Goal: Find specific page/section: Find specific page/section

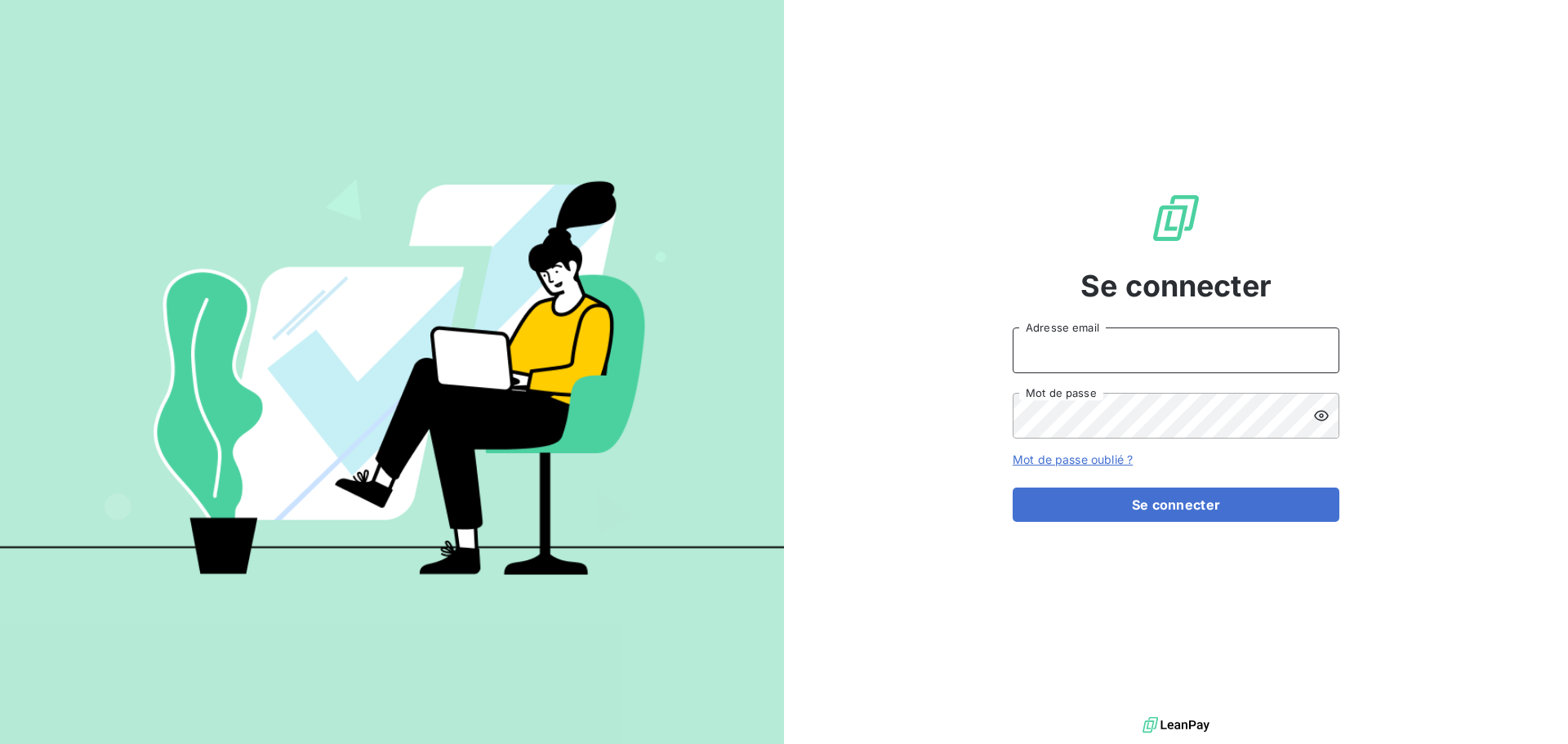
click at [1144, 354] on input "Adresse email" at bounding box center [1175, 350] width 326 height 46
click at [1112, 743] on div at bounding box center [784, 744] width 1568 height 0
type input "glejeune@oet.fr"
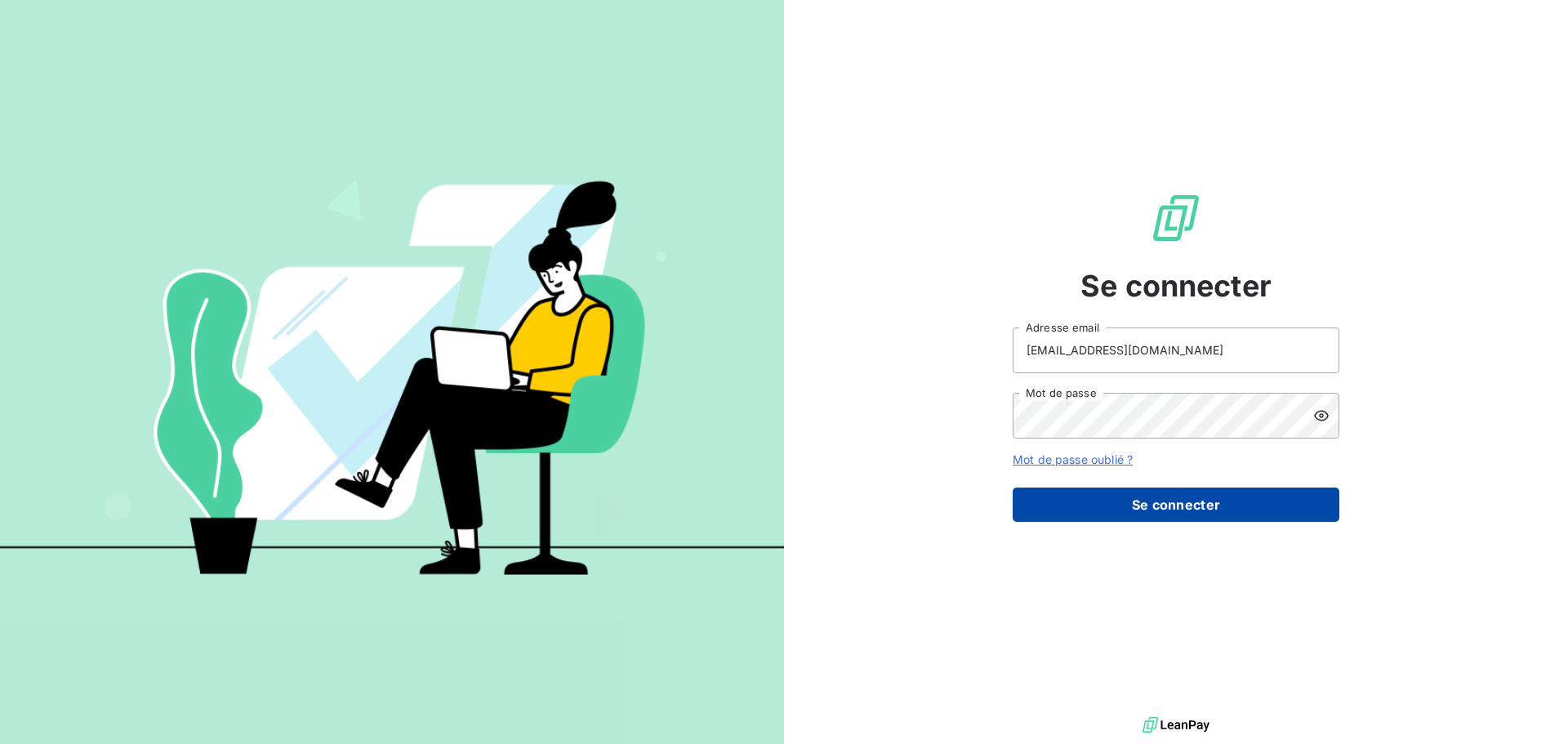
click at [1162, 514] on button "Se connecter" at bounding box center [1175, 504] width 326 height 34
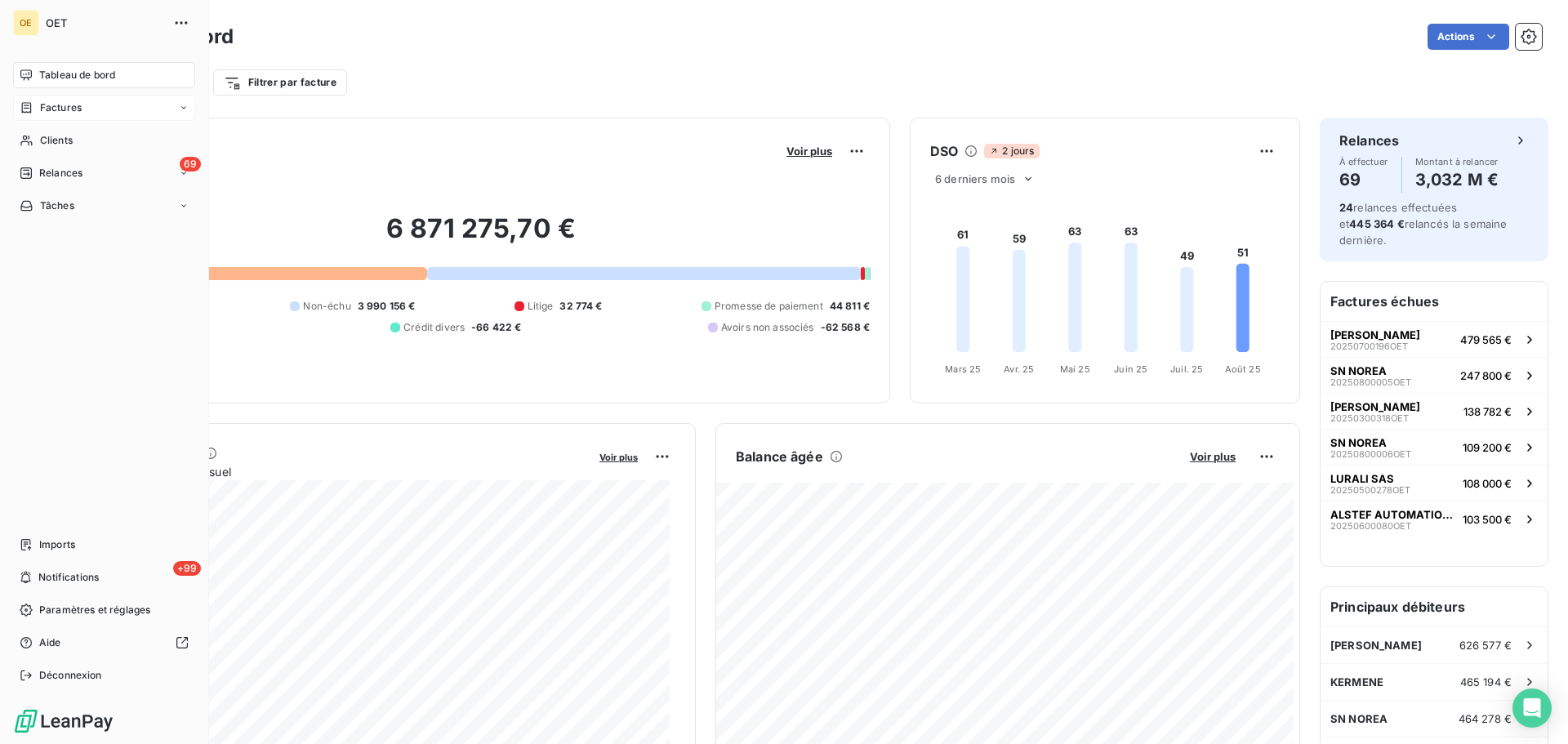
click at [66, 103] on span "Factures" at bounding box center [60, 108] width 41 height 15
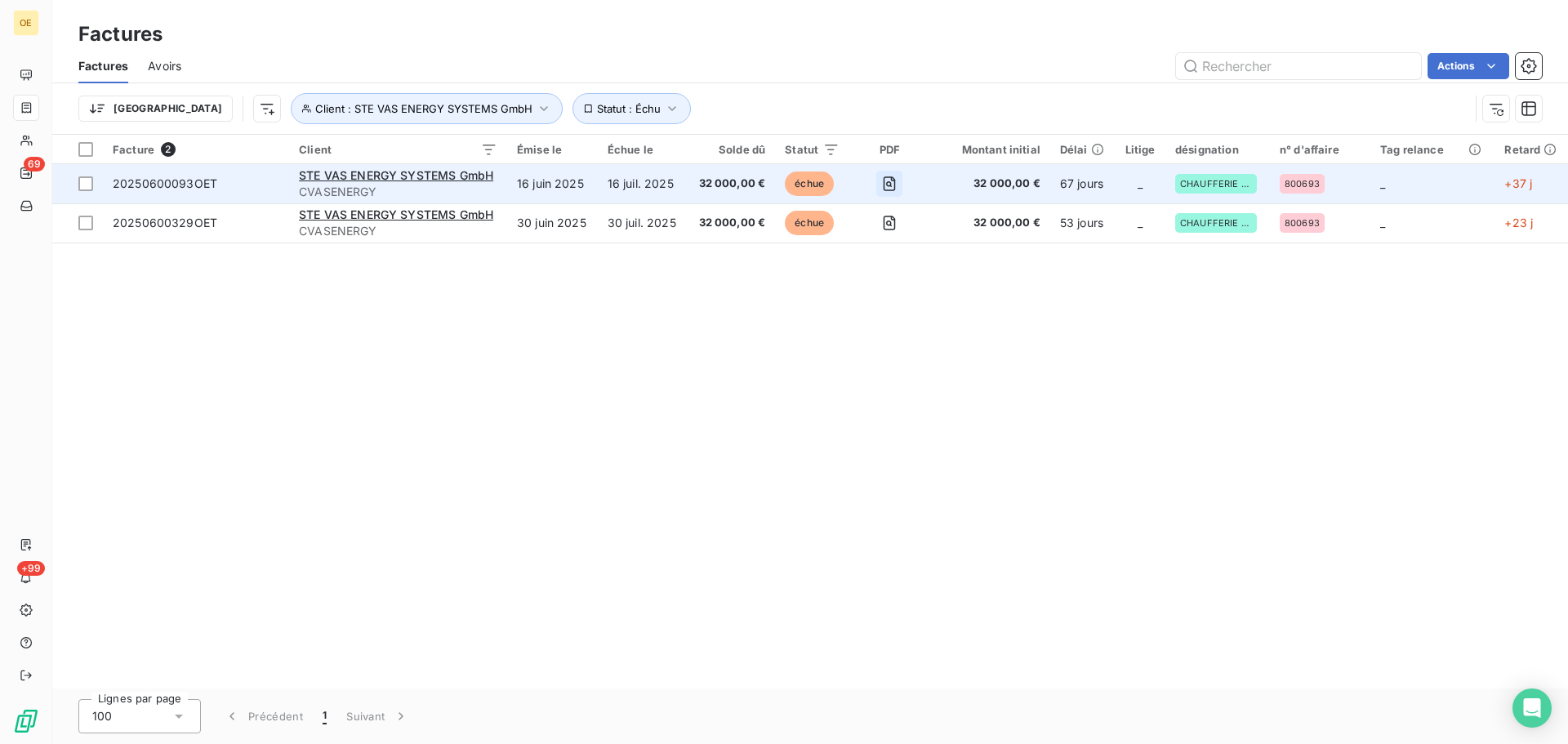
click at [891, 186] on icon "button" at bounding box center [889, 184] width 6 height 6
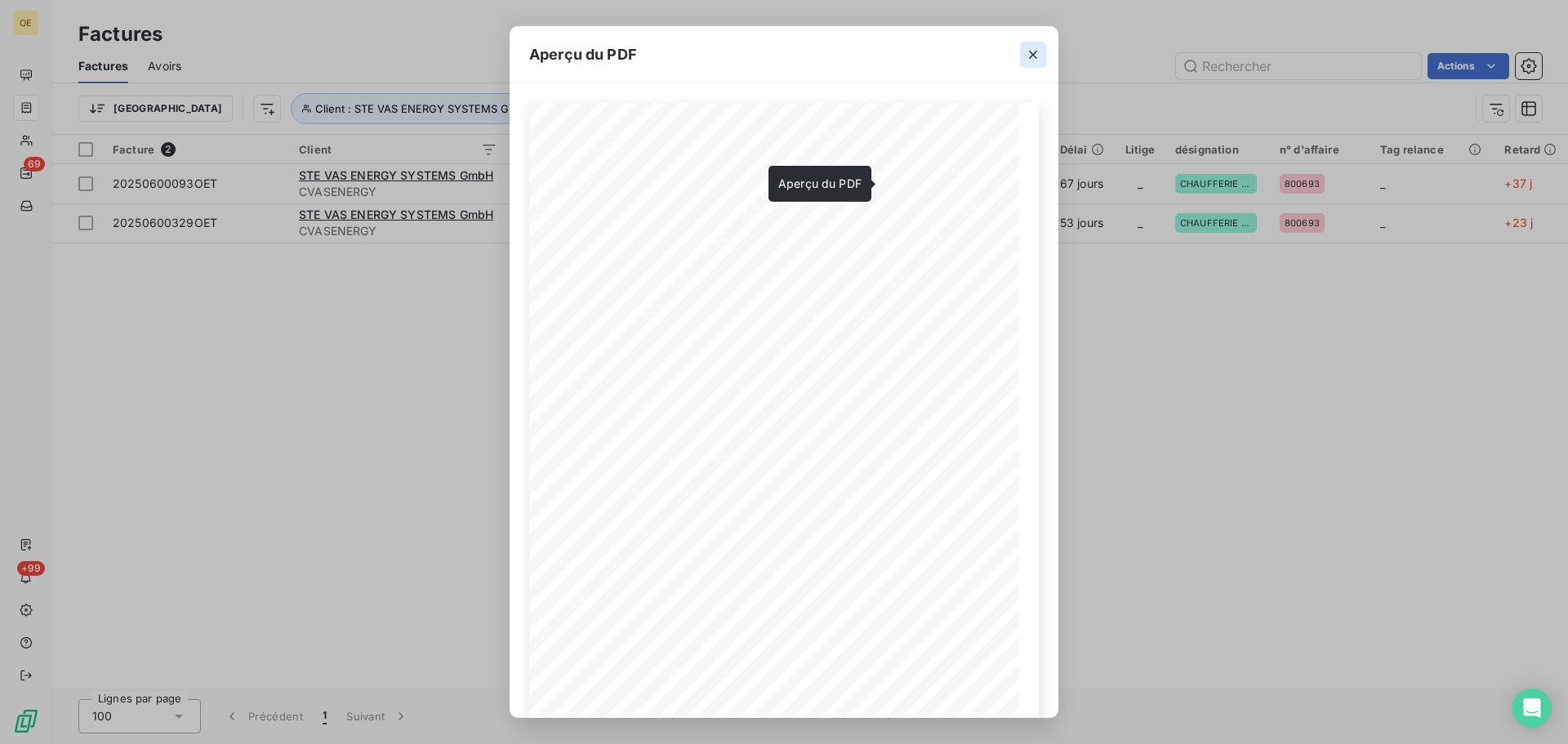
click at [1032, 56] on icon "button" at bounding box center [1033, 55] width 8 height 8
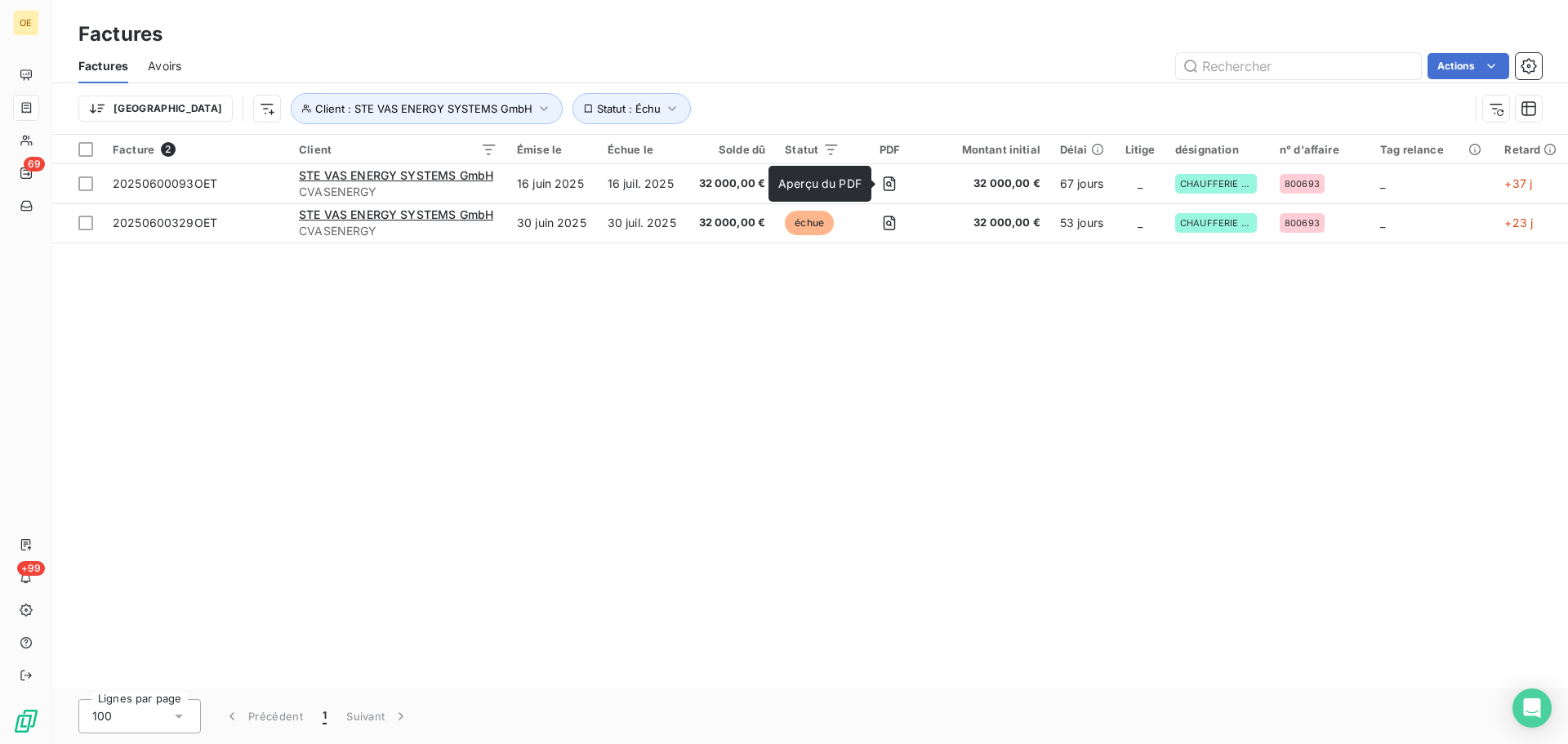
click at [654, 436] on div "Facture 2 Client Émise le Échue le Solde dû Statut PDF Montant initial Délai Li…" at bounding box center [810, 412] width 1516 height 553
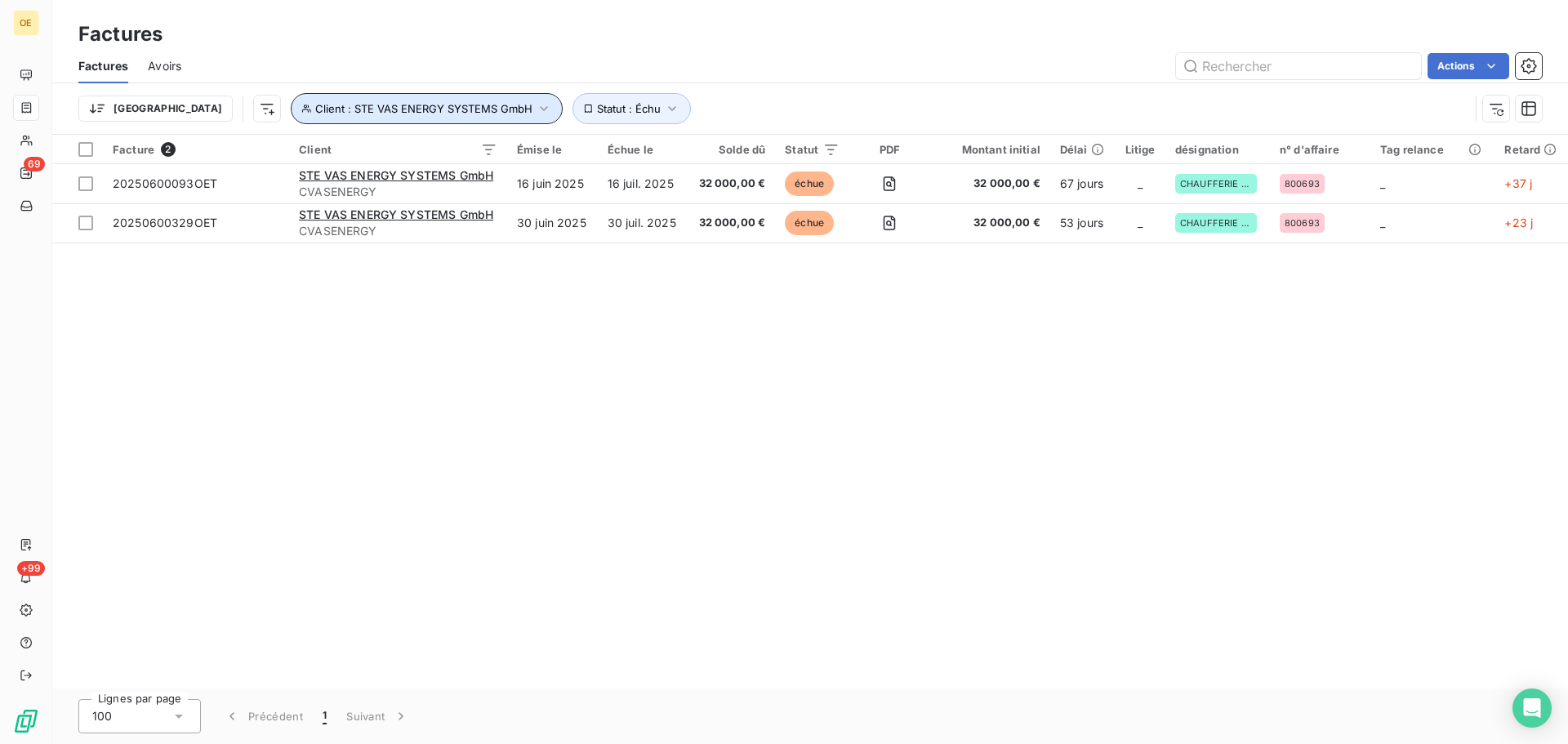
click at [536, 109] on icon "button" at bounding box center [544, 109] width 17 height 17
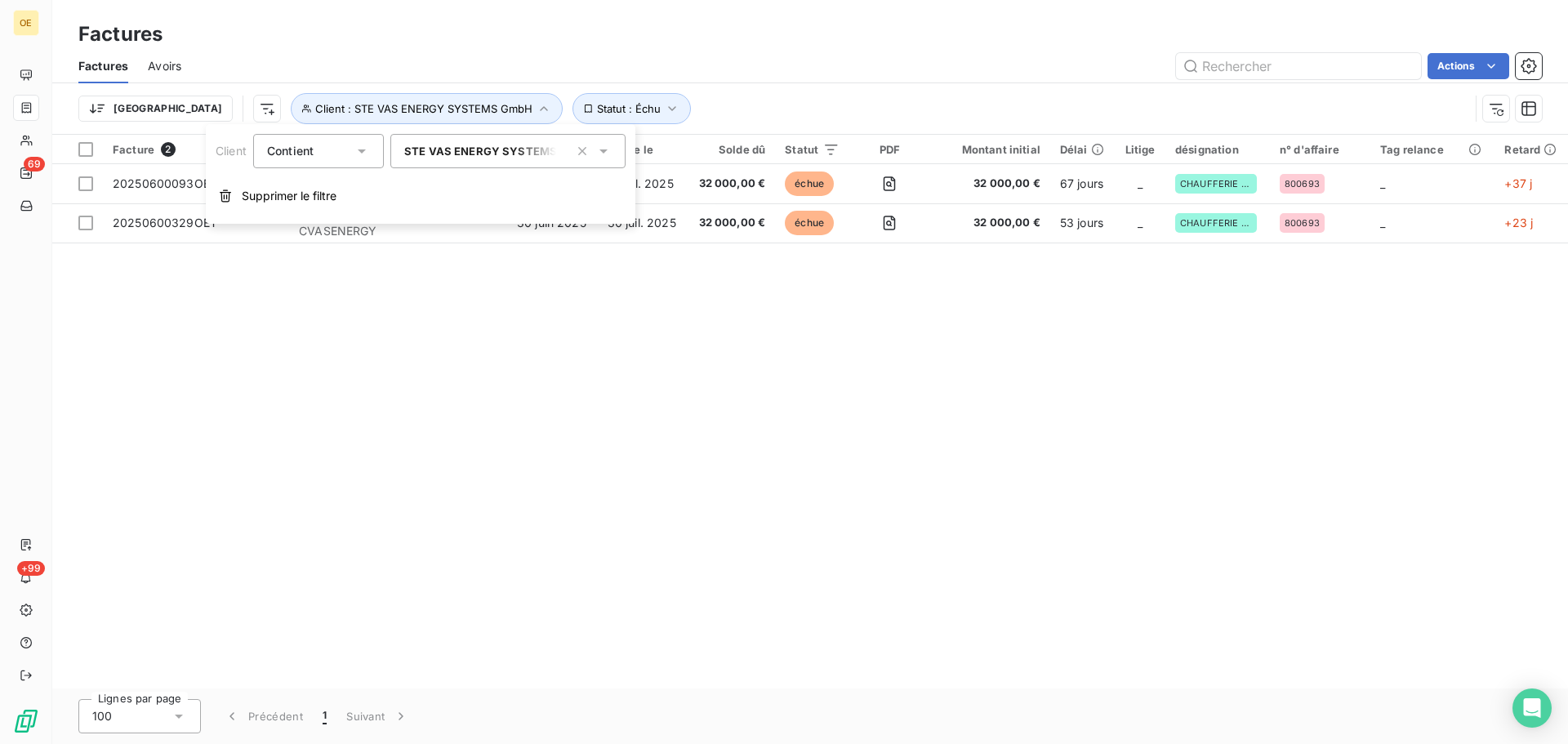
click at [603, 151] on icon at bounding box center [604, 151] width 8 height 4
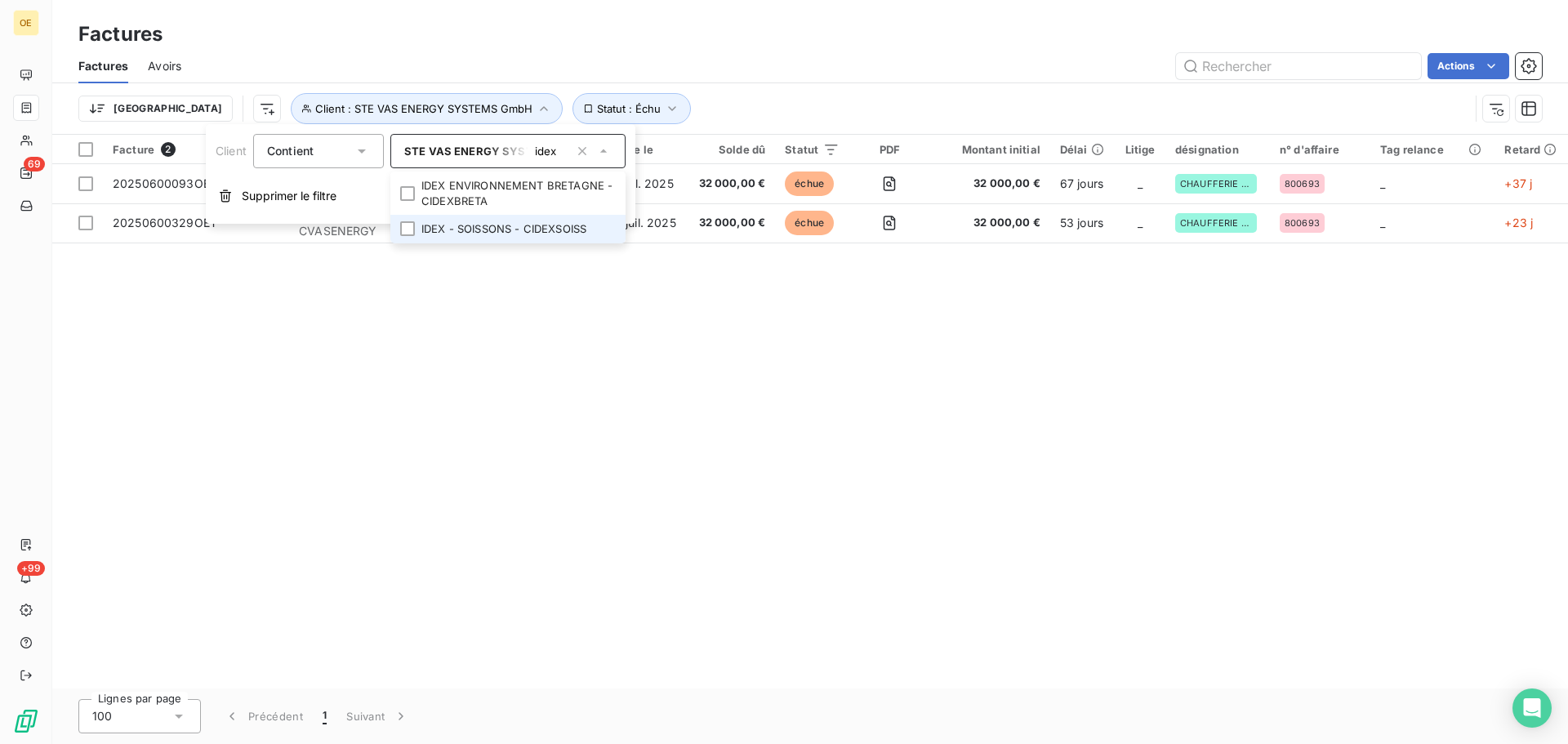
type input "idex"
click at [468, 223] on li "IDEX - SOISSONS - CIDEXSOISS" at bounding box center [508, 229] width 235 height 29
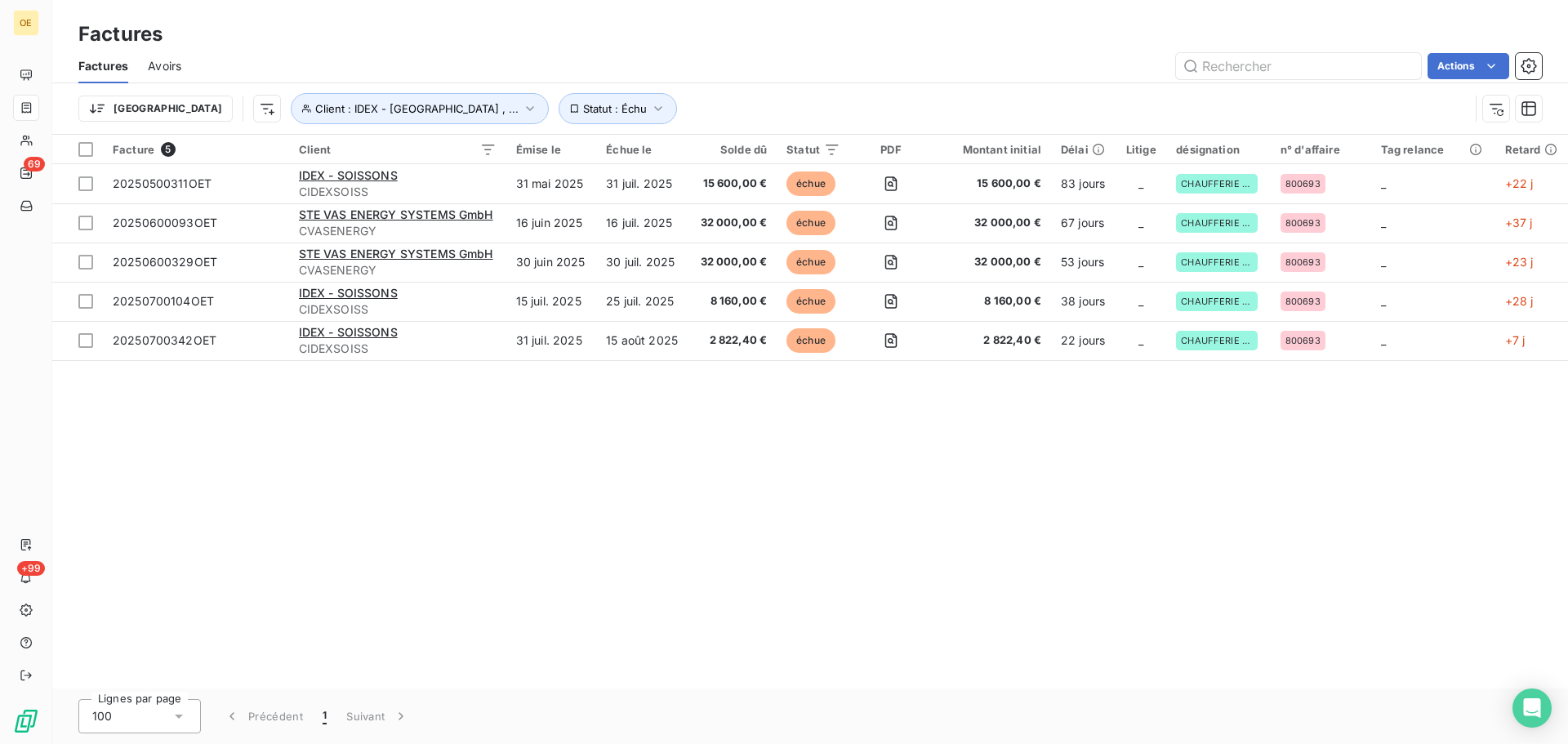
click at [684, 452] on div "Facture 5 Client Émise le Échue le Solde dû Statut PDF Montant initial Délai Li…" at bounding box center [810, 412] width 1516 height 553
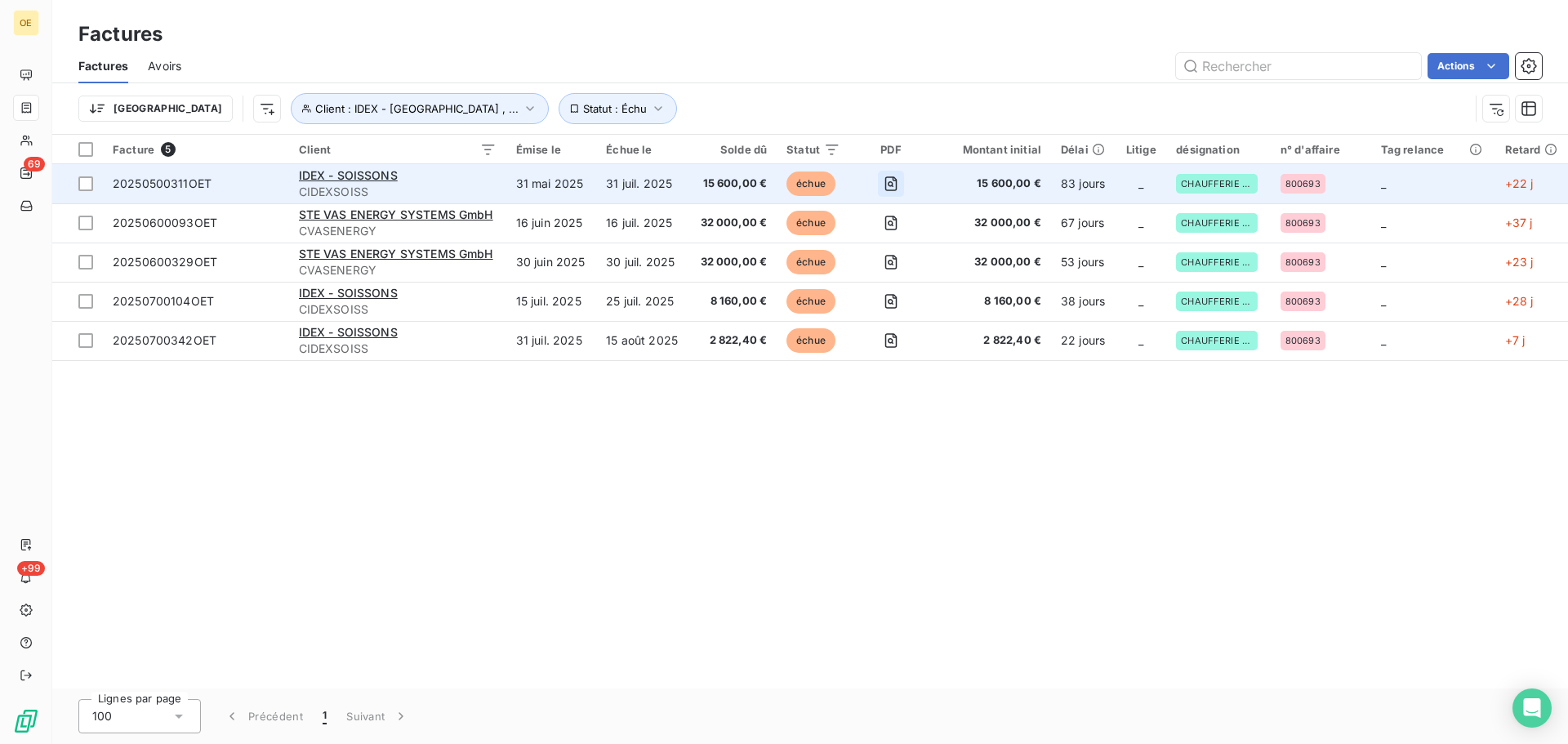
click at [895, 181] on icon "button" at bounding box center [891, 184] width 17 height 17
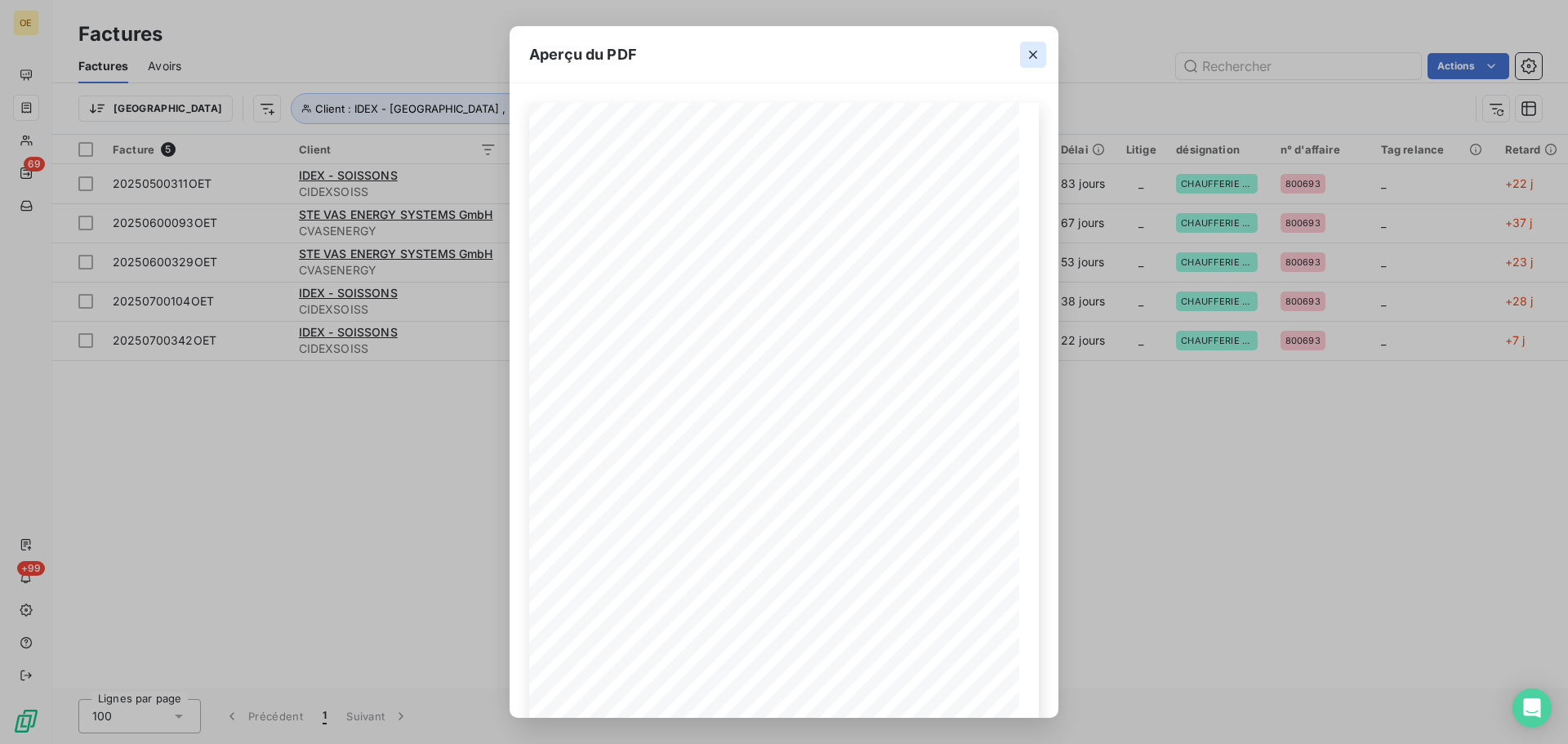
click at [1030, 50] on icon "button" at bounding box center [1033, 55] width 17 height 17
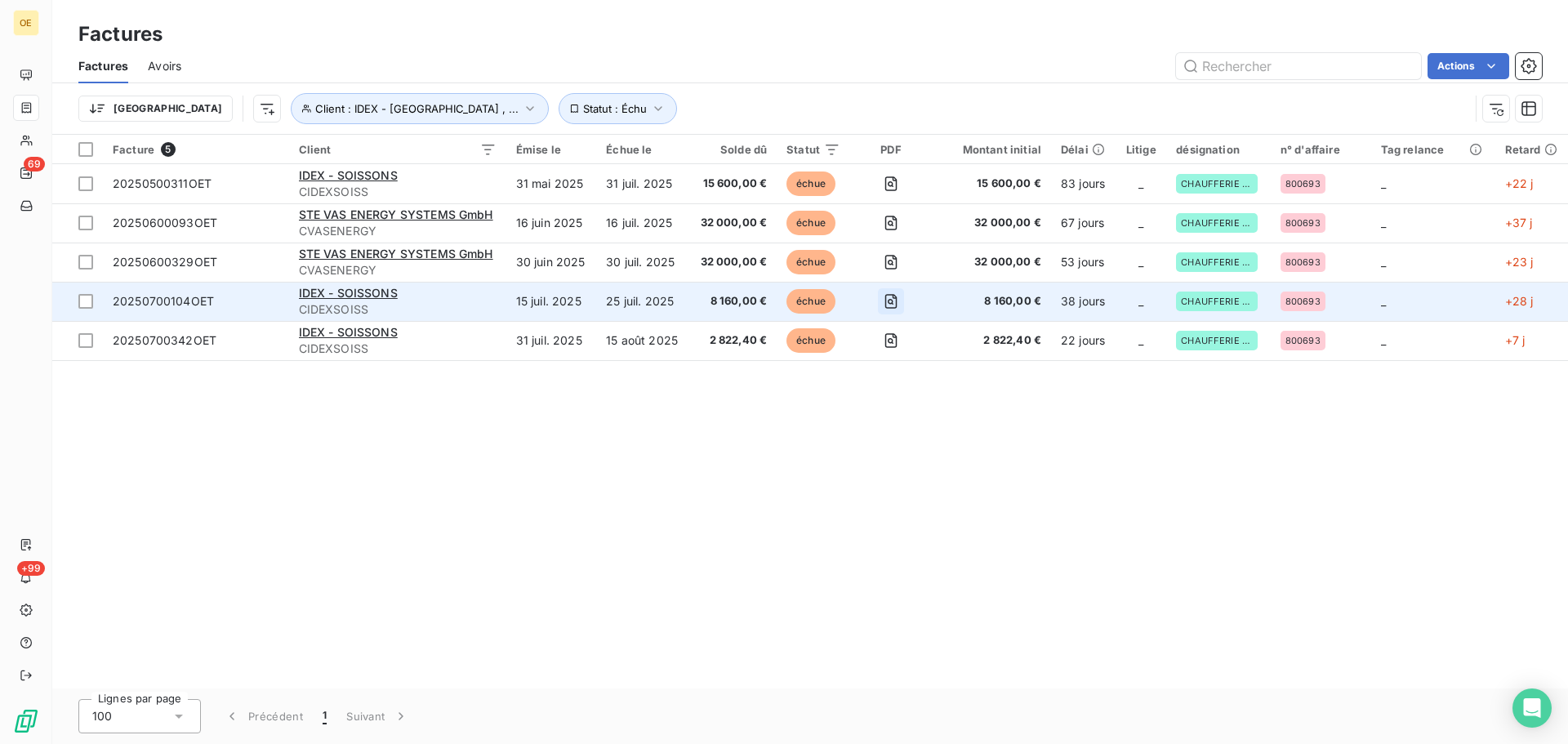
click at [892, 302] on icon "button" at bounding box center [891, 302] width 17 height 17
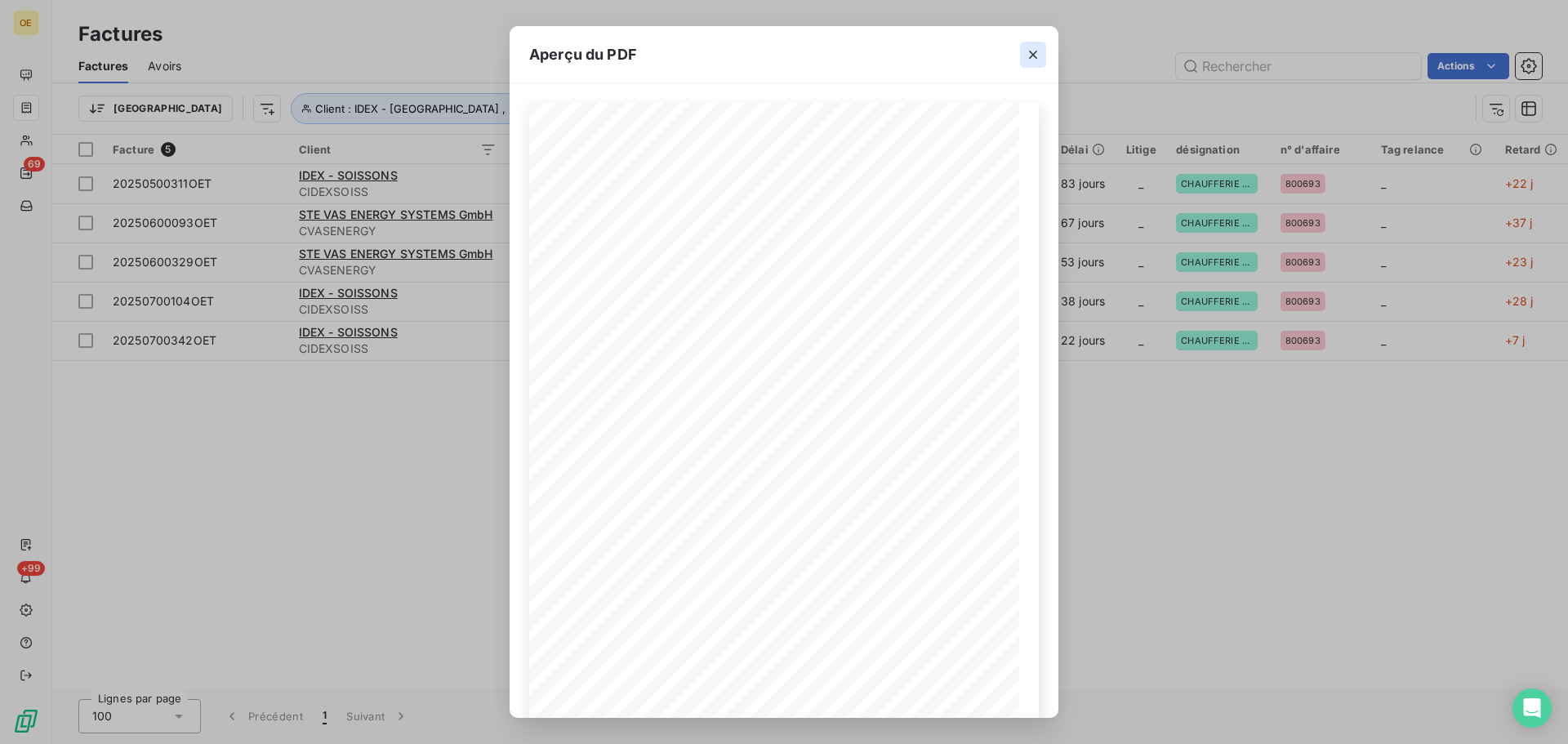
click at [1031, 52] on icon "button" at bounding box center [1033, 55] width 8 height 8
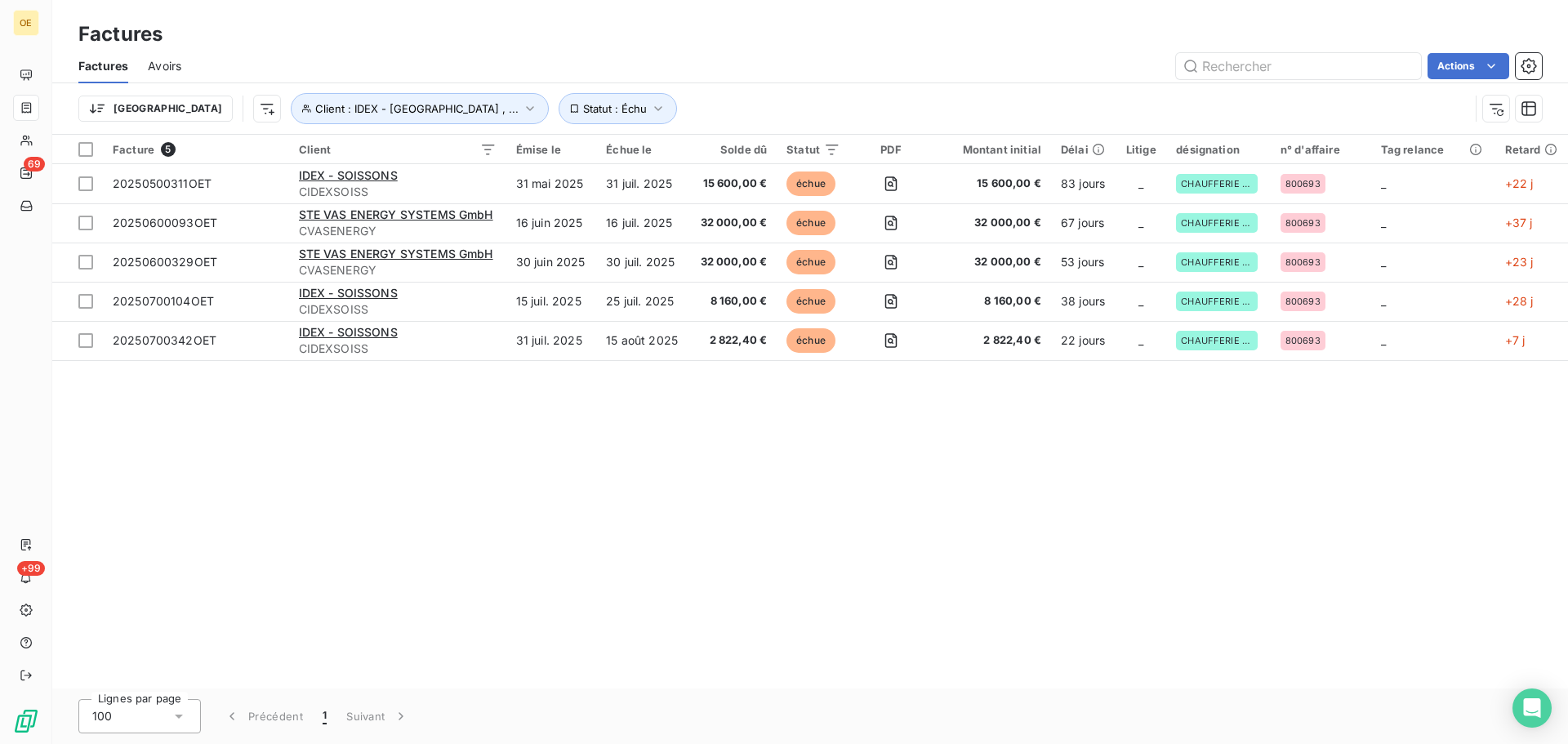
click at [830, 500] on div "Facture 5 Client Émise le Échue le Solde dû Statut PDF Montant initial Délai Li…" at bounding box center [810, 412] width 1516 height 553
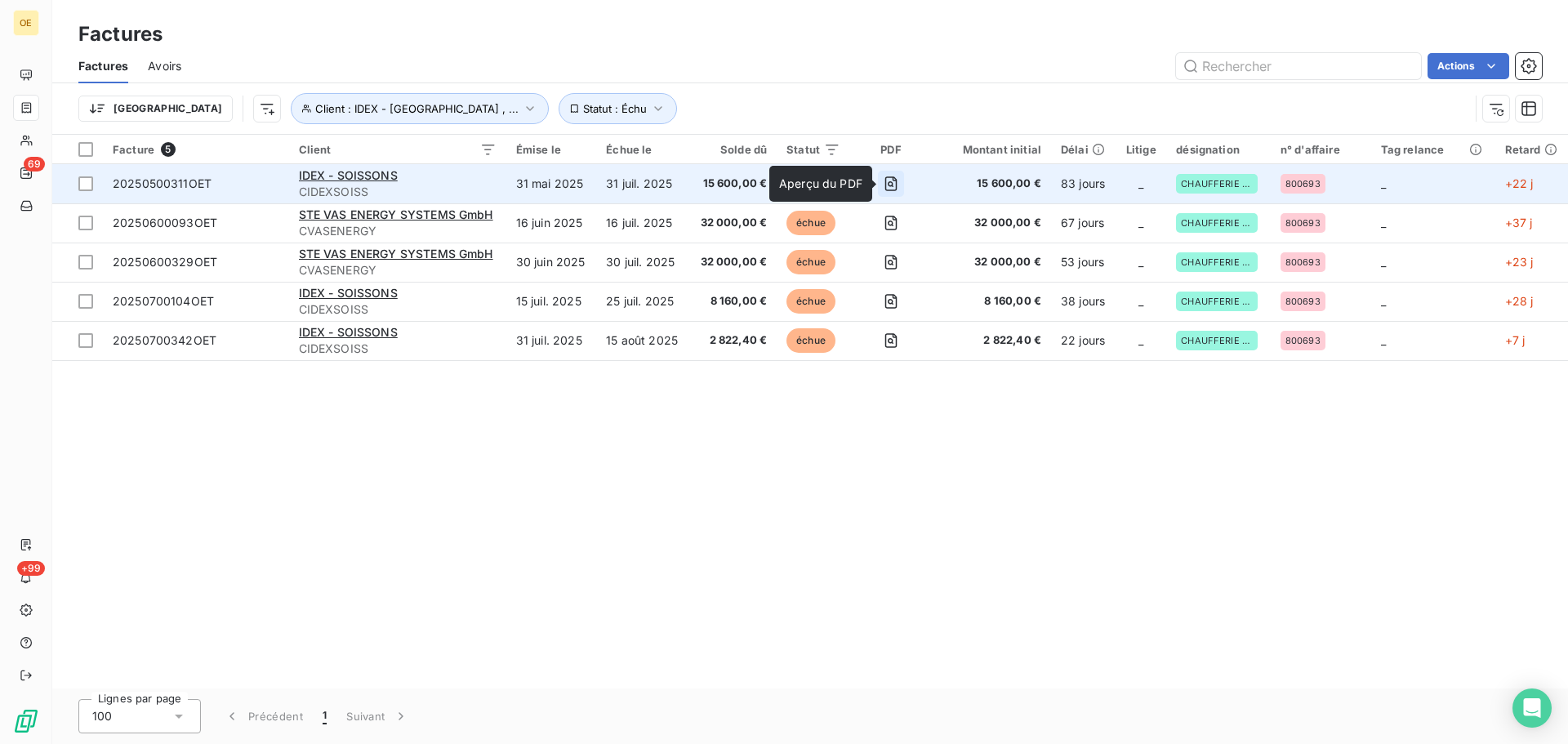
click at [891, 182] on icon "button" at bounding box center [890, 184] width 6 height 6
click at [896, 185] on icon "button" at bounding box center [891, 184] width 17 height 17
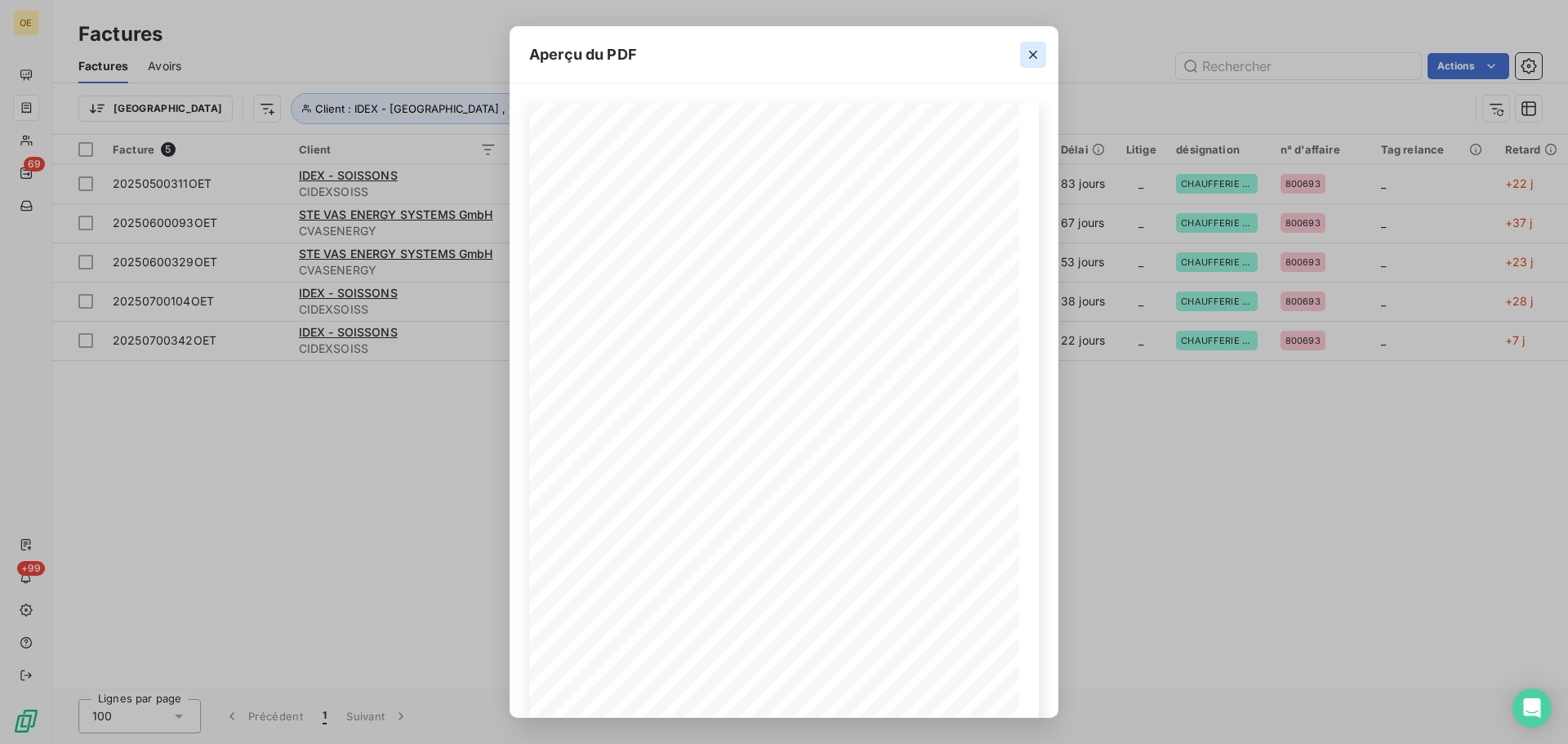
click at [1037, 54] on icon "button" at bounding box center [1033, 55] width 17 height 17
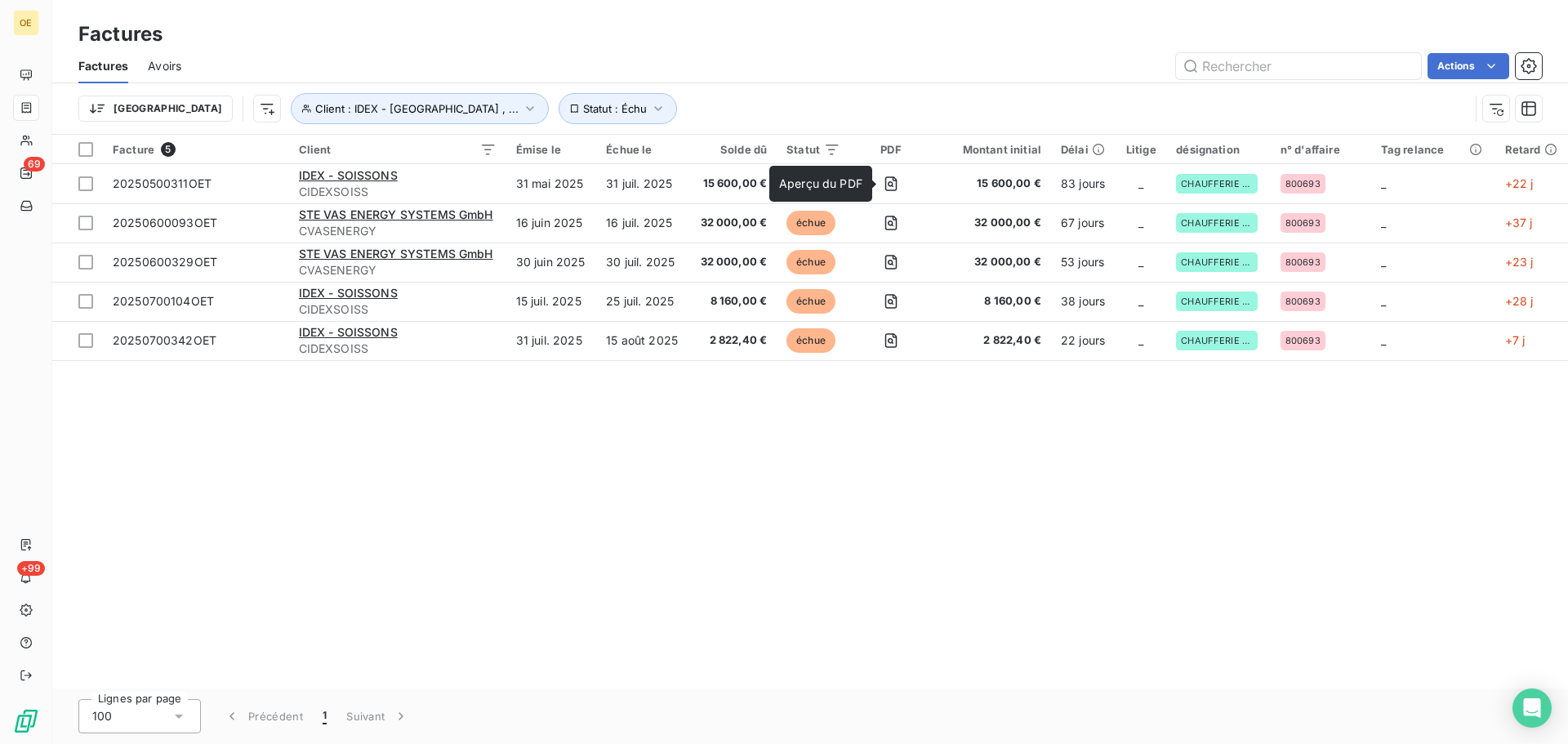
click at [693, 630] on div "Facture 5 Client Émise le Échue le Solde dû Statut PDF Montant initial Délai Li…" at bounding box center [810, 412] width 1516 height 553
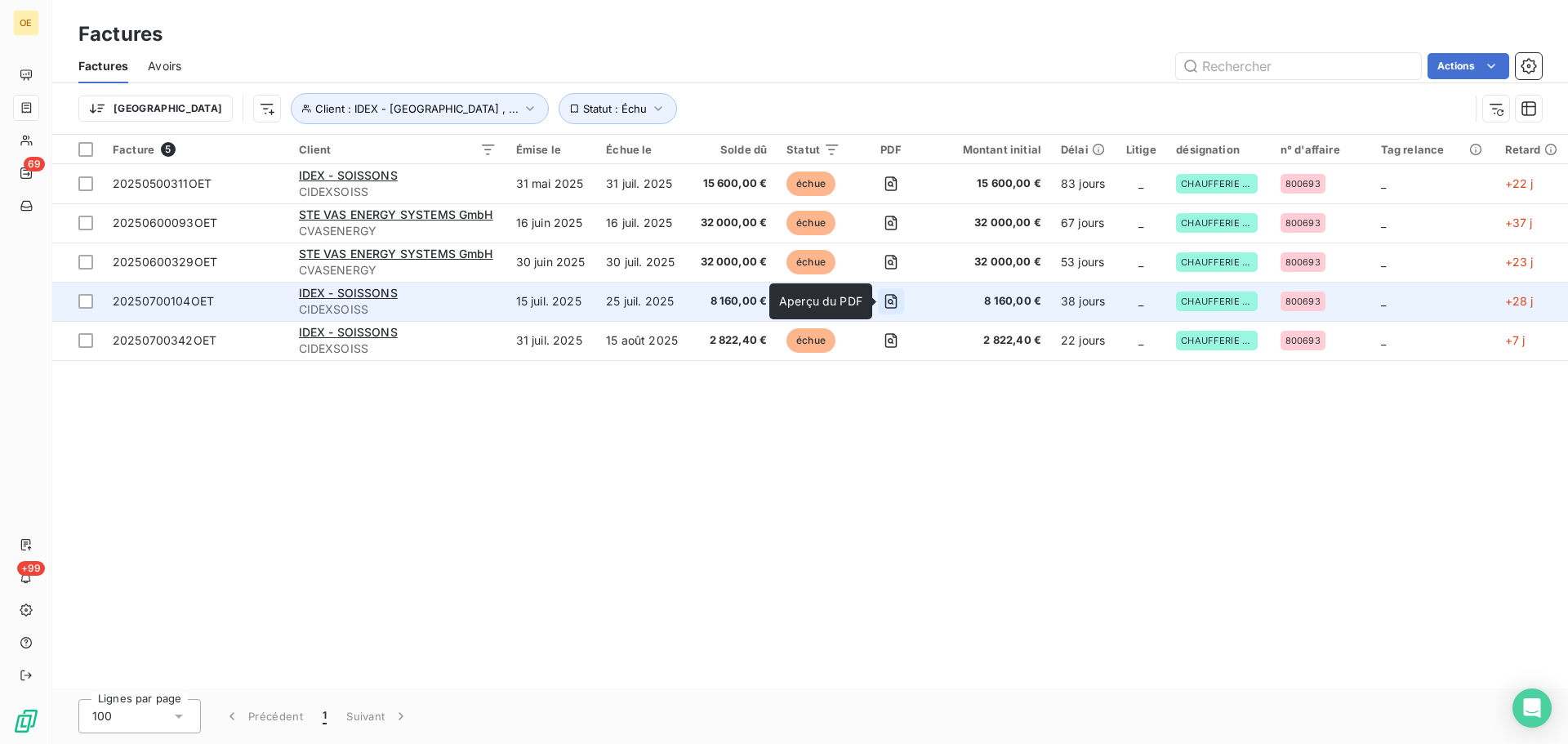
click at [890, 300] on icon "button" at bounding box center [891, 302] width 17 height 17
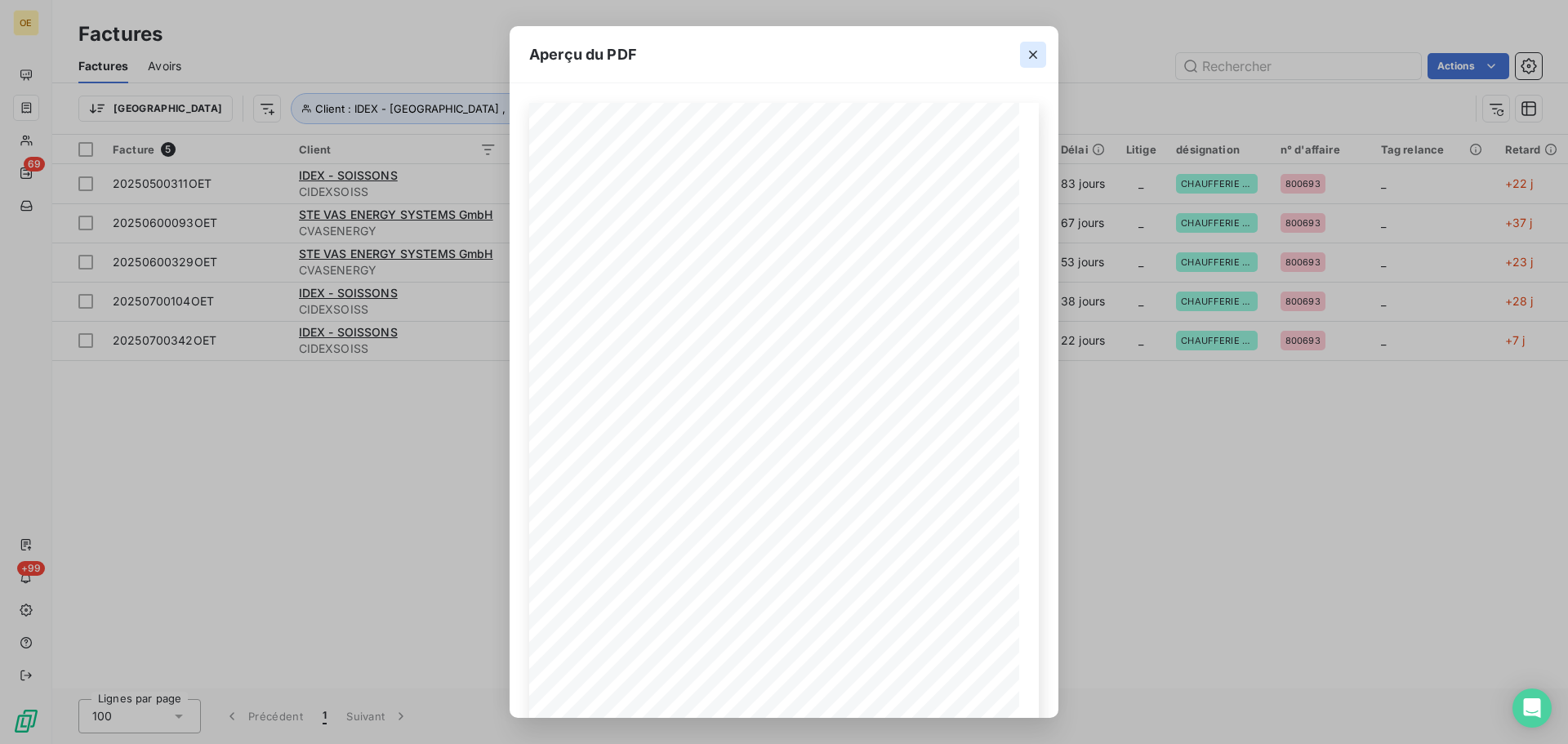
click at [1032, 56] on icon "button" at bounding box center [1033, 55] width 8 height 8
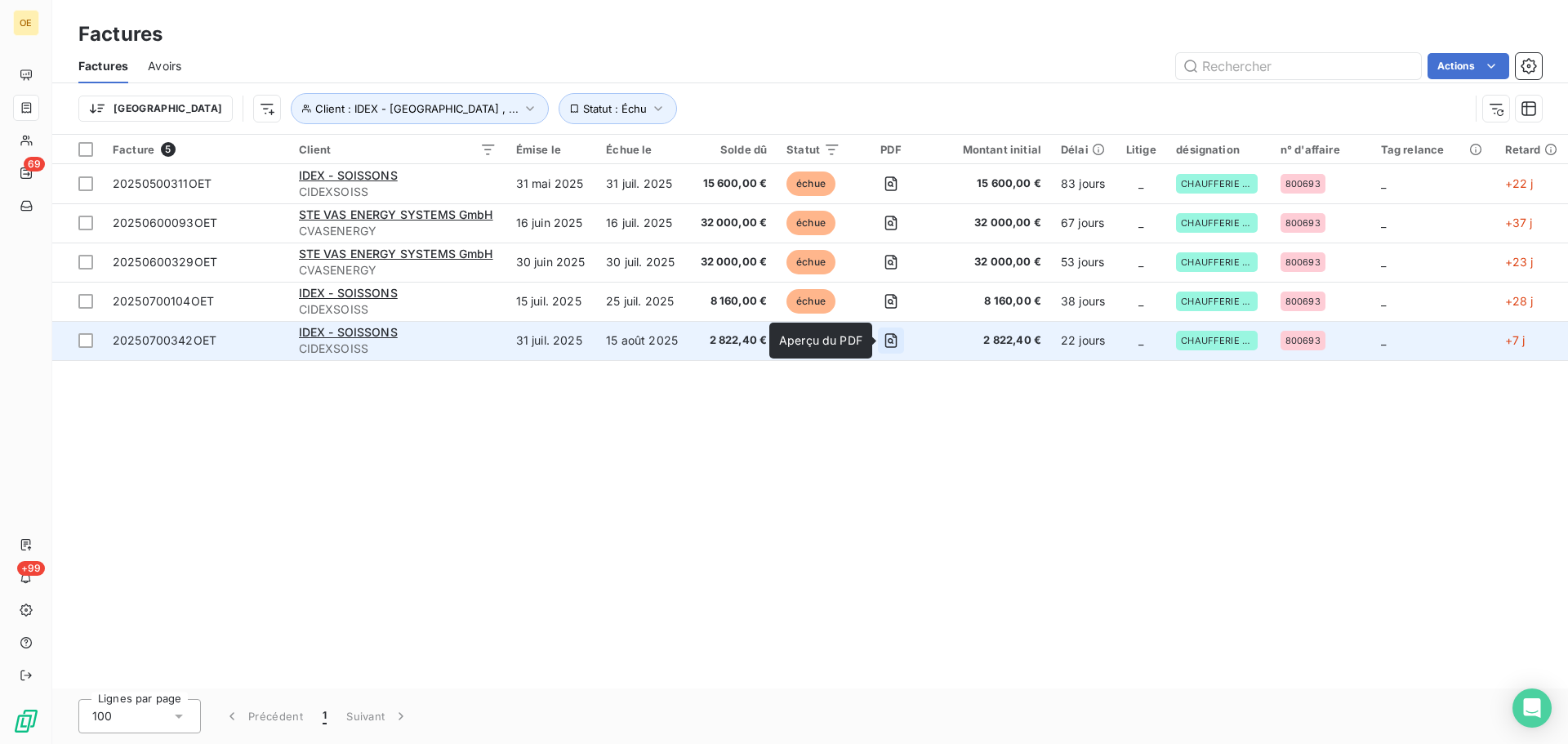
click at [893, 341] on icon "button" at bounding box center [891, 341] width 17 height 17
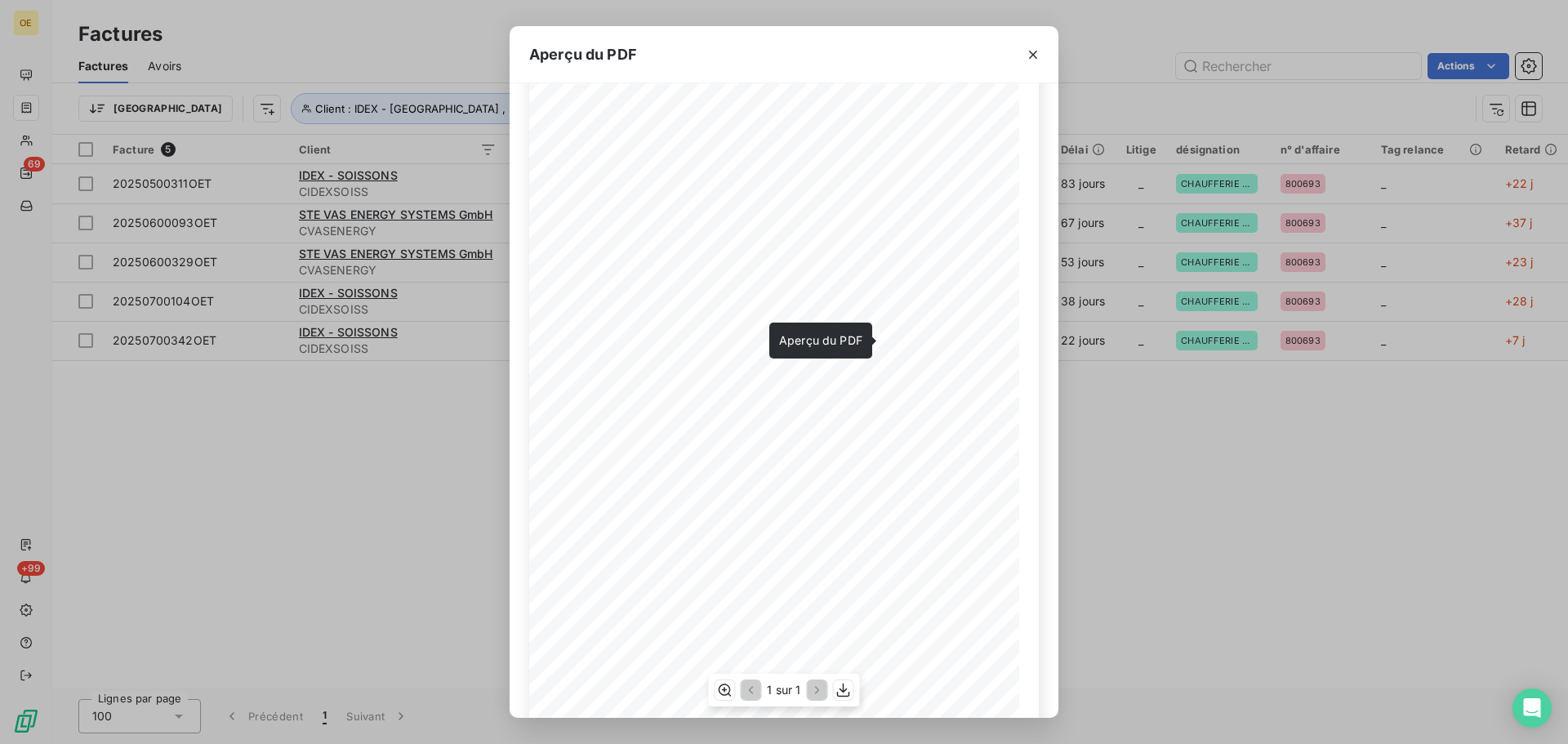
scroll to position [82, 0]
click at [1034, 58] on icon "button" at bounding box center [1033, 55] width 17 height 17
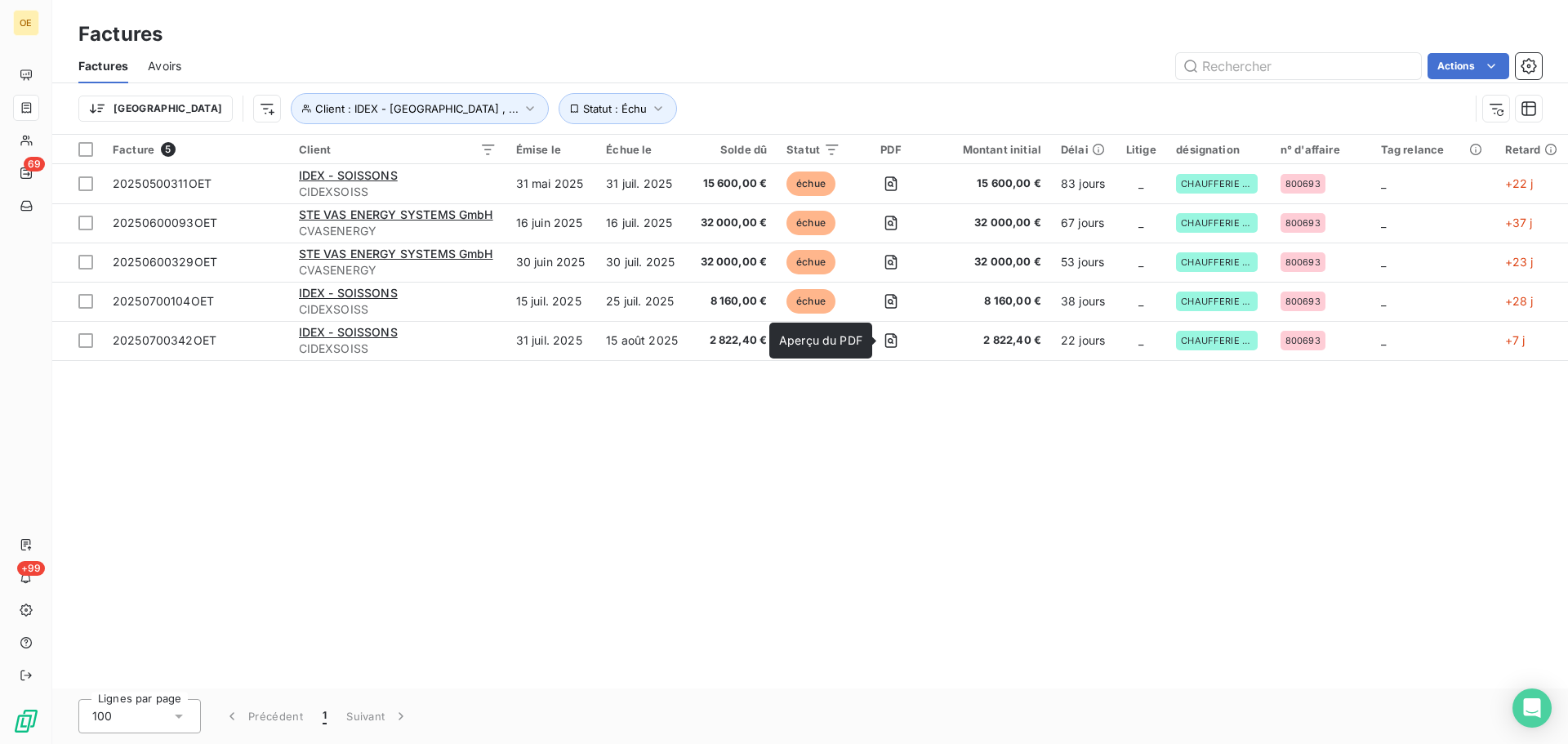
click at [912, 457] on div "Facture 5 Client Émise le Échue le Solde dû Statut PDF Montant initial Délai Li…" at bounding box center [810, 412] width 1516 height 553
click at [654, 109] on icon "button" at bounding box center [658, 109] width 7 height 5
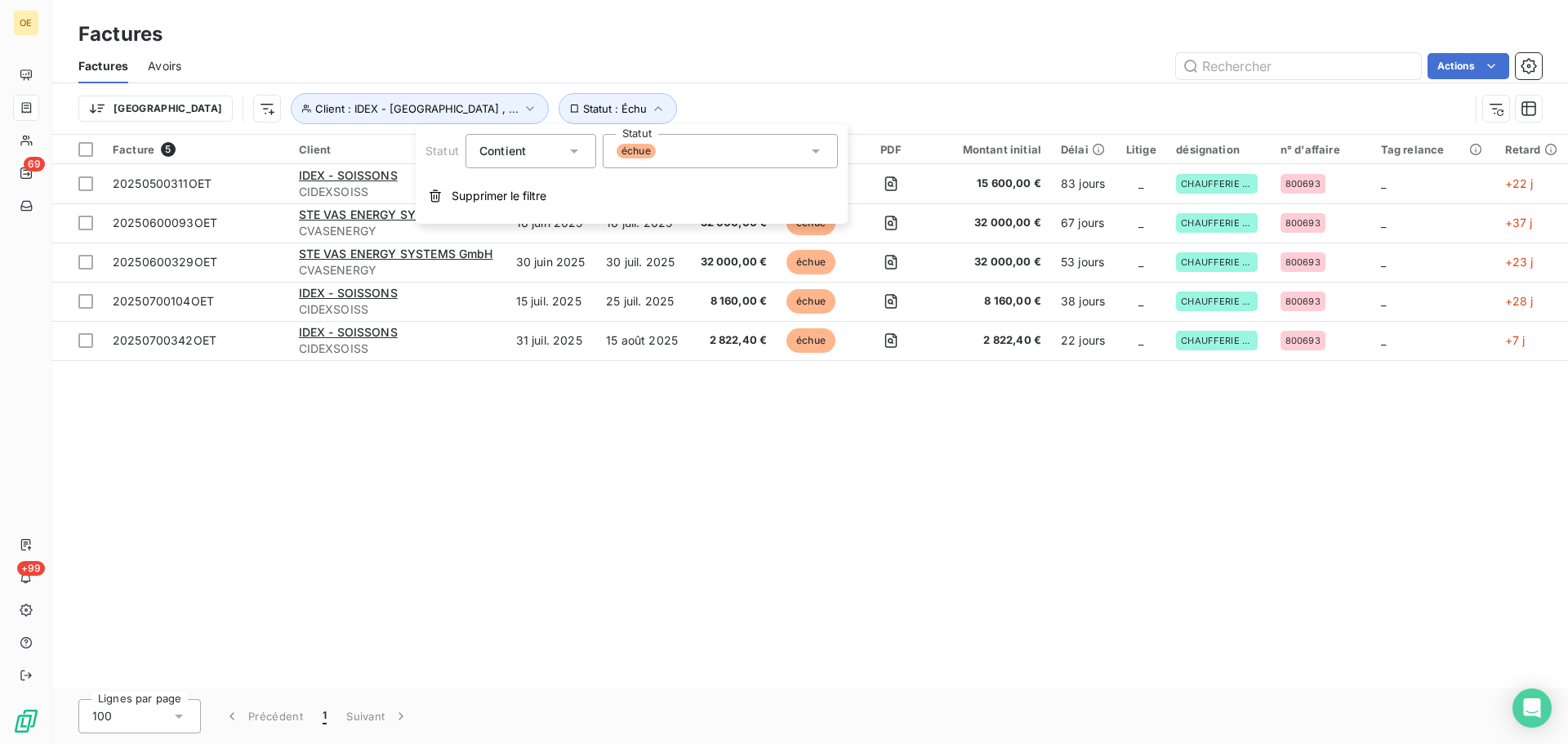
click at [813, 152] on icon at bounding box center [816, 152] width 17 height 17
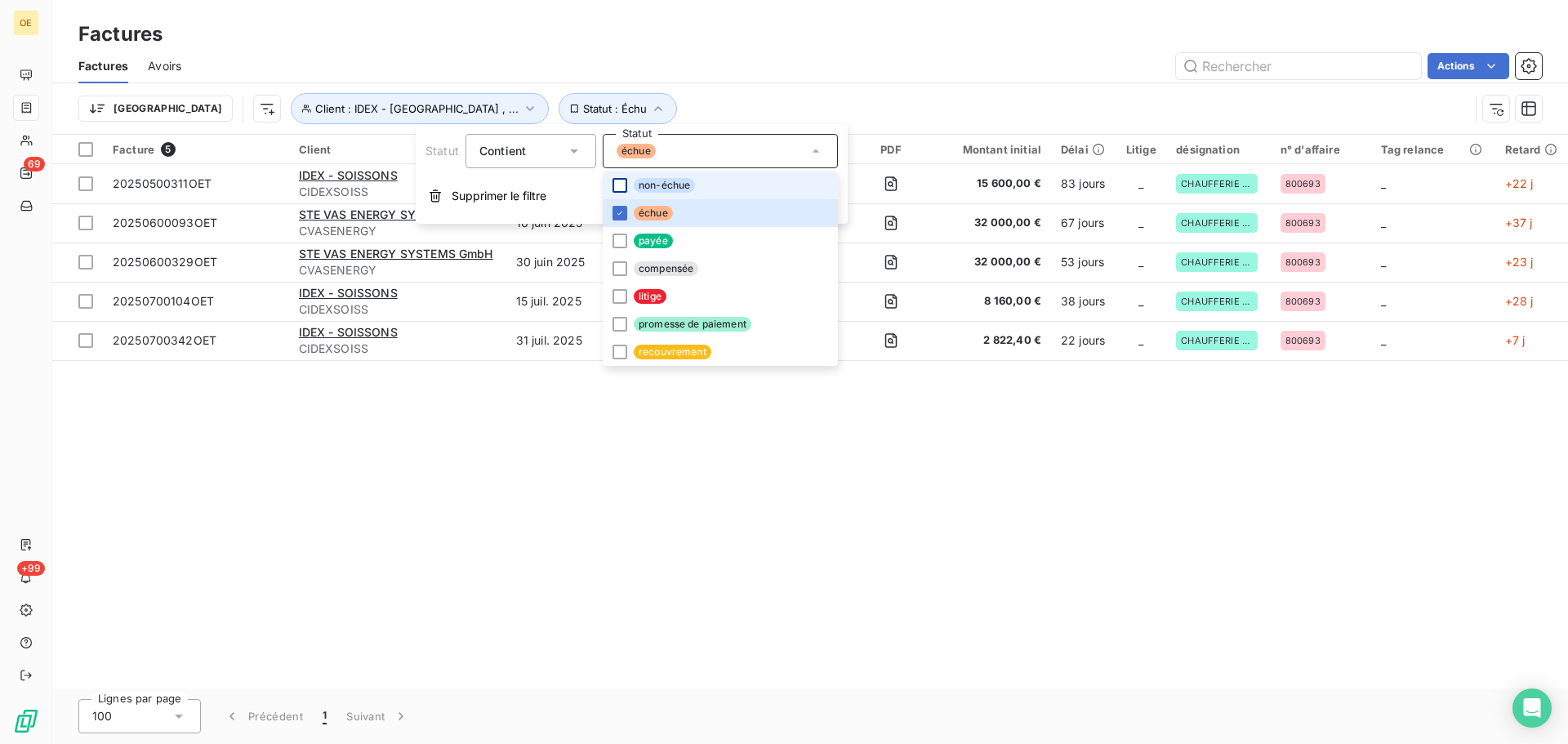
click at [620, 183] on div at bounding box center [620, 186] width 15 height 15
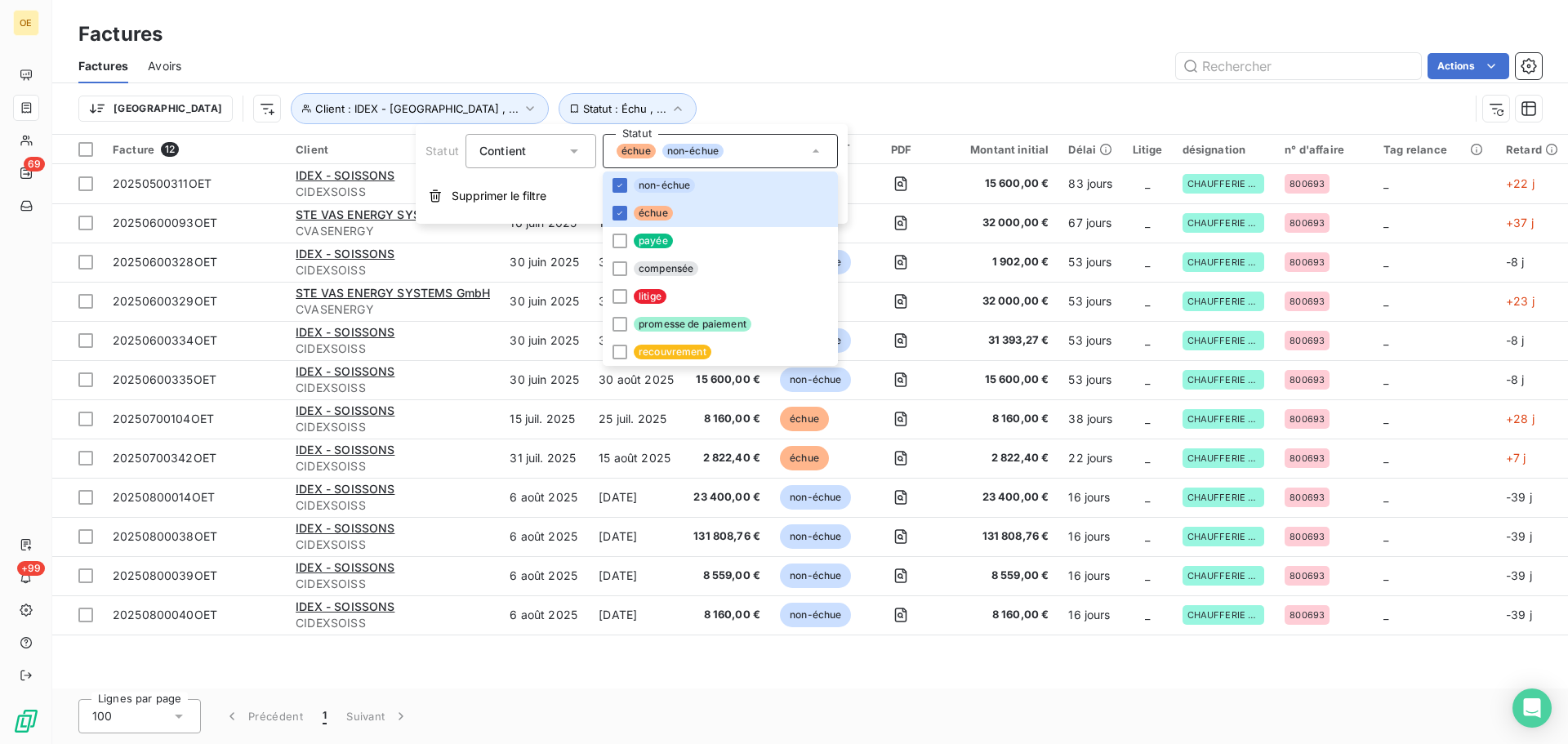
click at [946, 87] on div "Trier Client : IDEX - [GEOGRAPHIC_DATA] , ... Statut : Échu , ..." at bounding box center [810, 109] width 1463 height 51
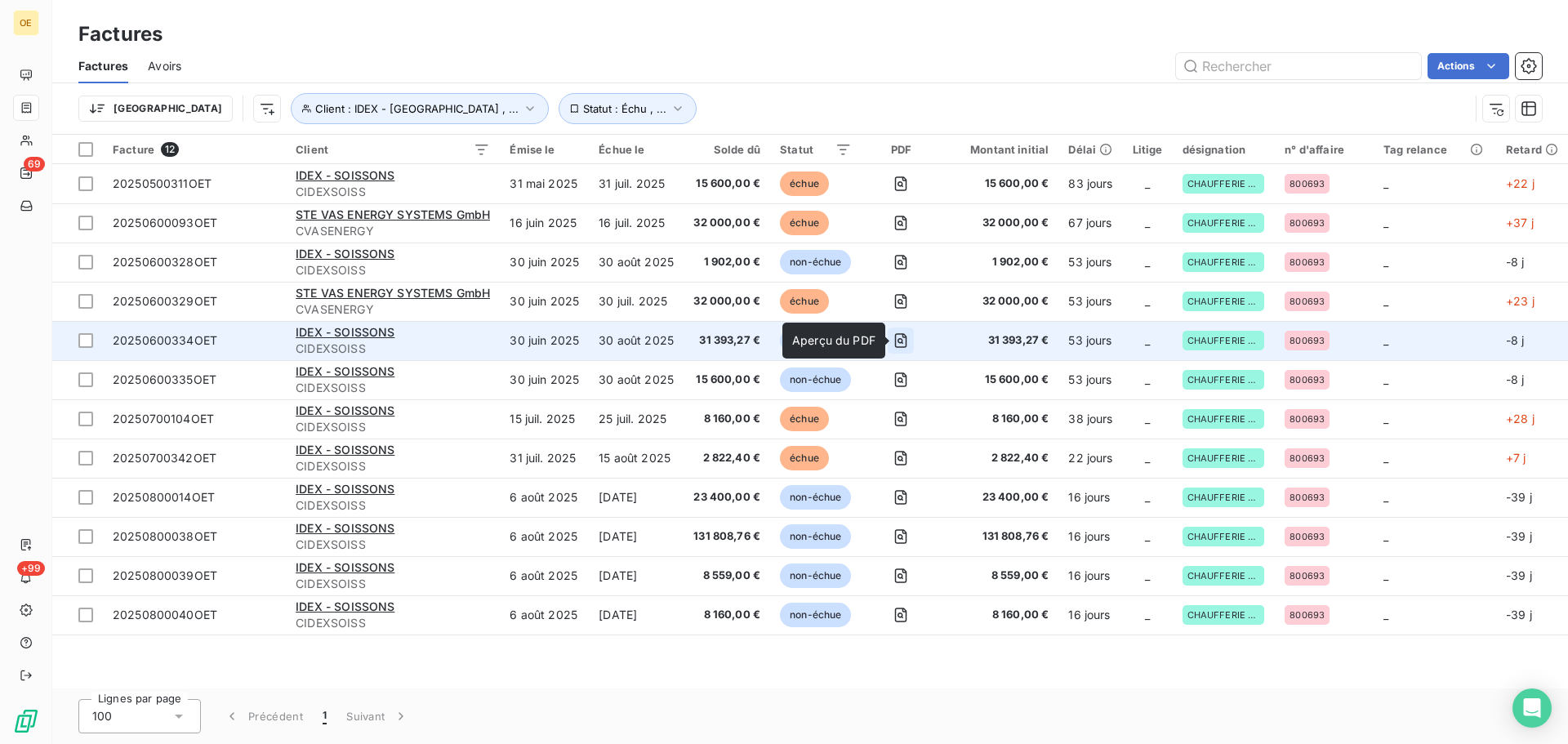
click at [907, 338] on icon "button" at bounding box center [900, 341] width 17 height 17
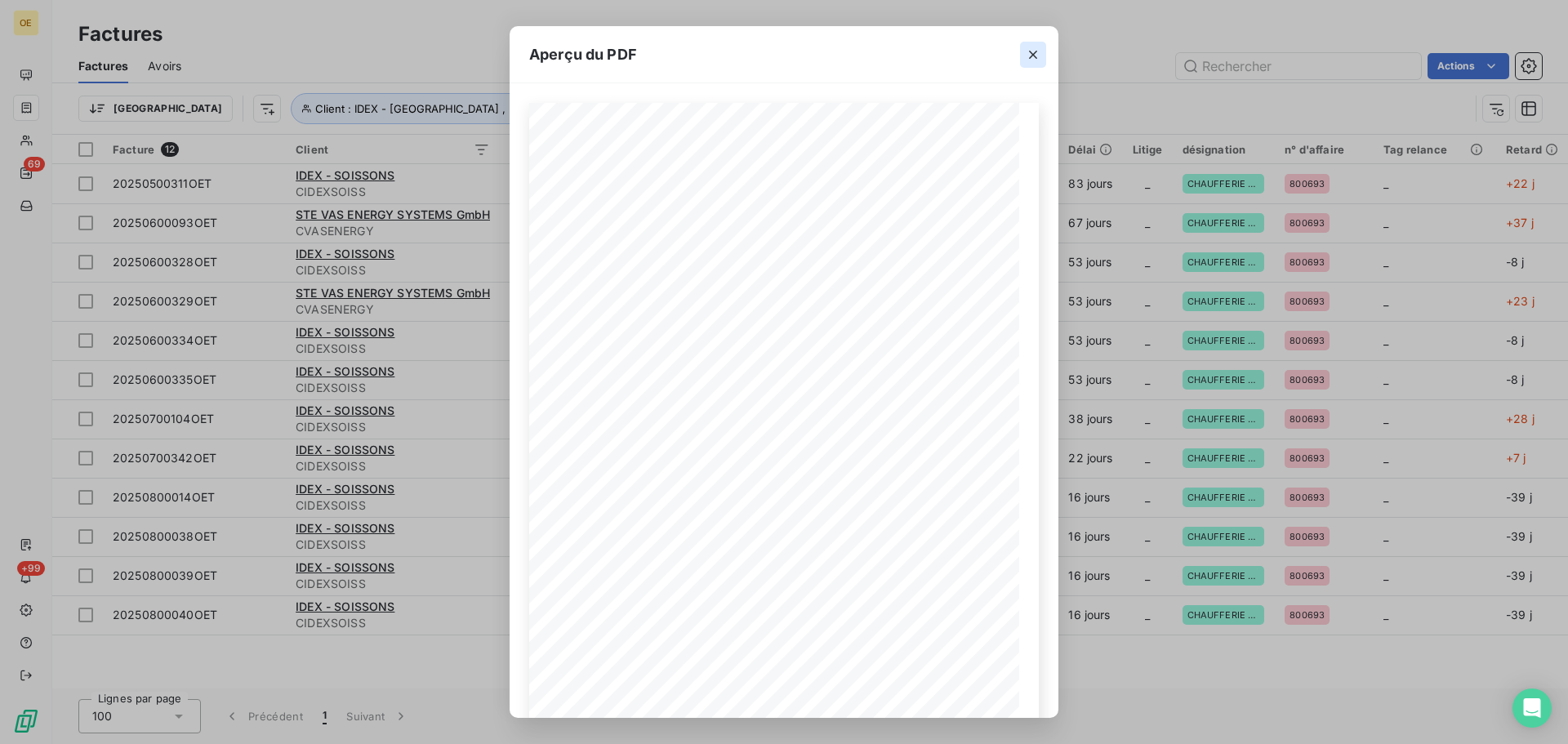
click at [1030, 58] on icon "button" at bounding box center [1033, 55] width 8 height 8
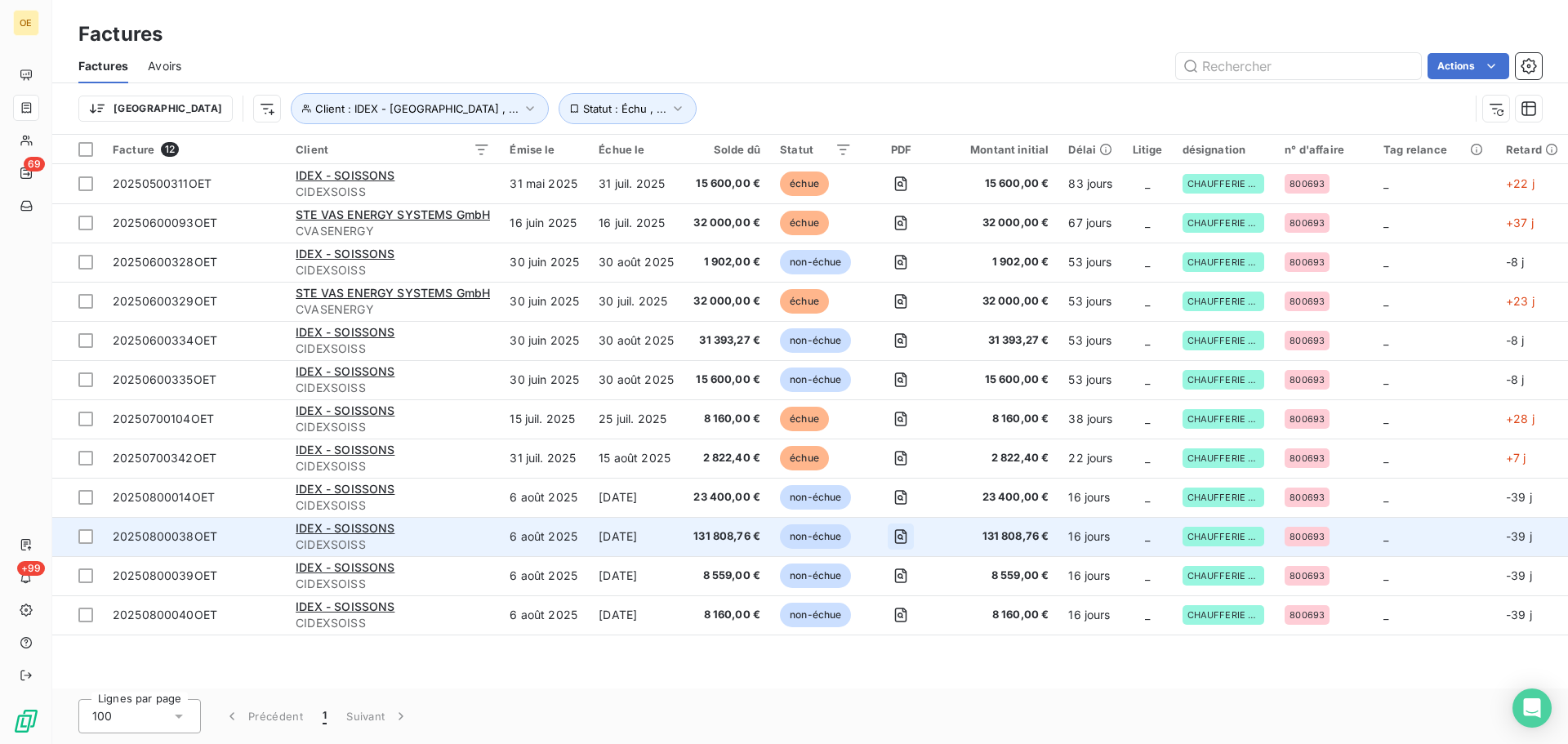
click at [903, 535] on icon "button" at bounding box center [900, 537] width 6 height 6
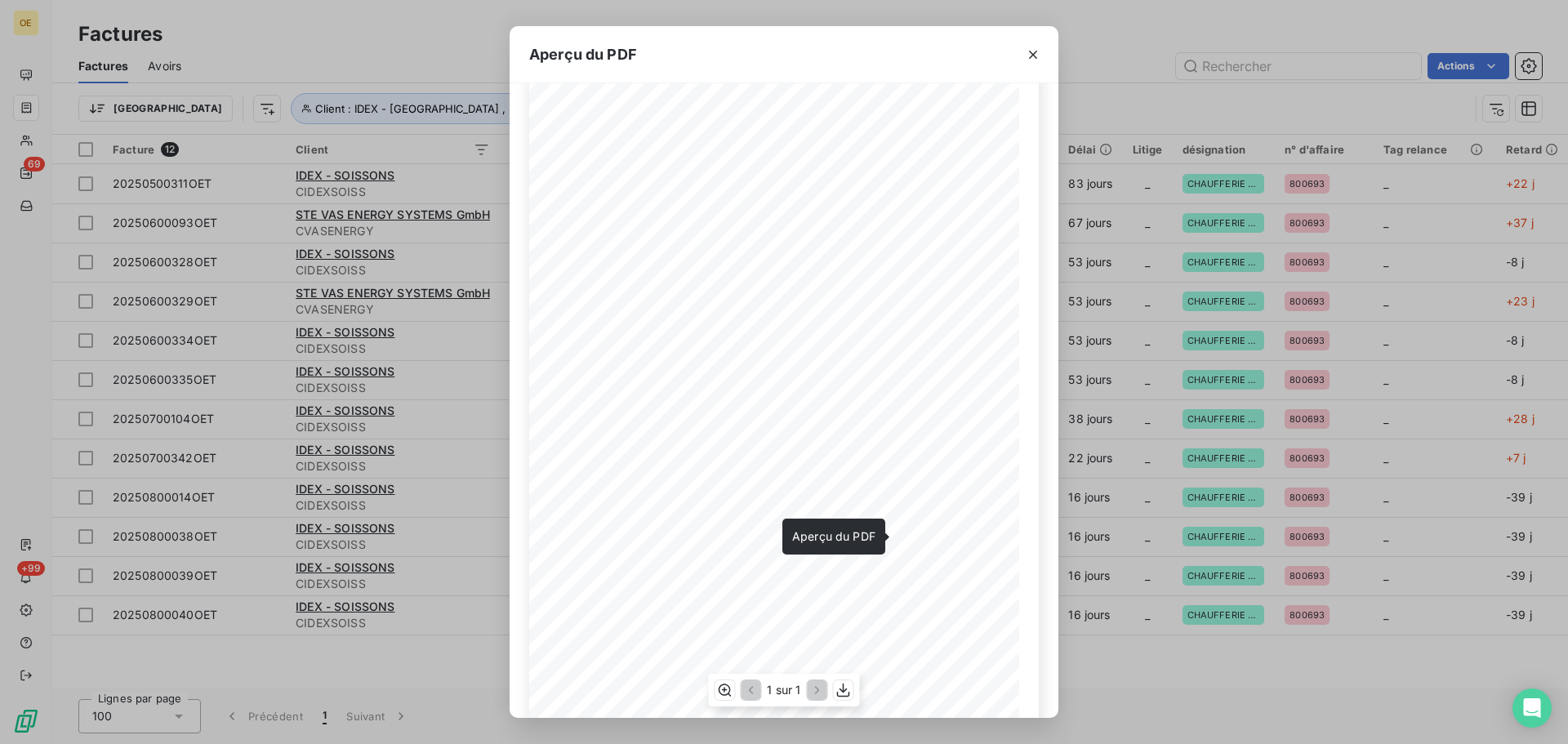
scroll to position [0, 0]
click at [1031, 55] on icon "button" at bounding box center [1033, 55] width 17 height 17
